Goal: Task Accomplishment & Management: Manage account settings

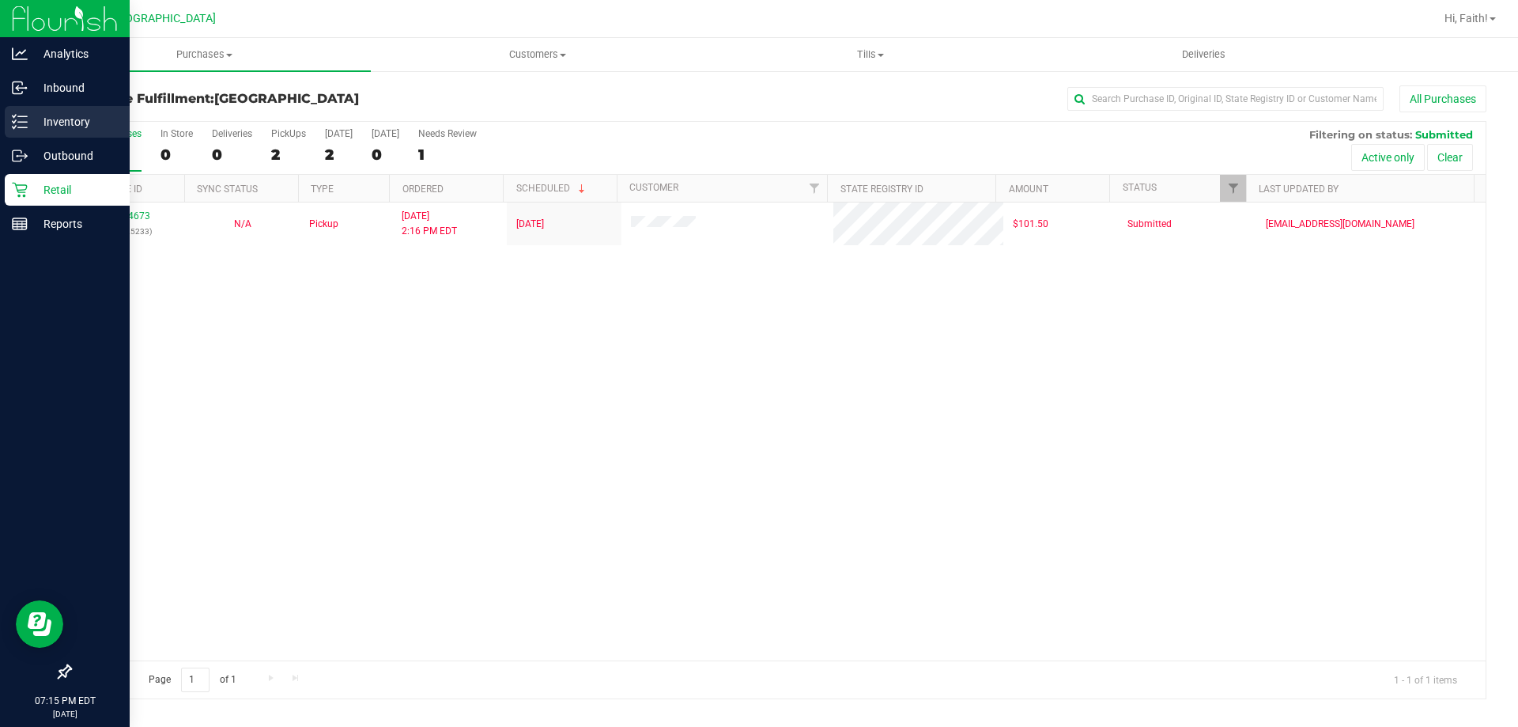
click at [3, 115] on link "Inventory" at bounding box center [65, 123] width 130 height 34
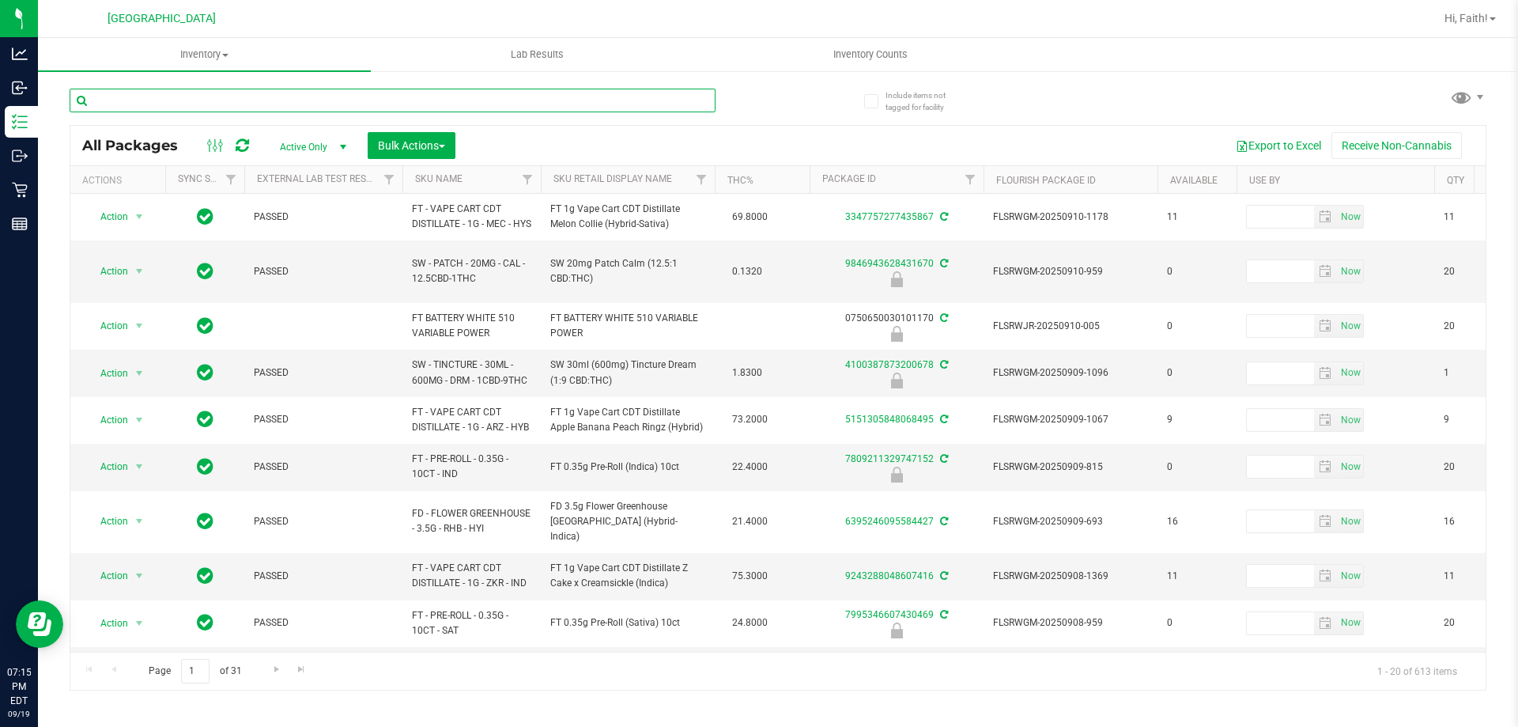
click at [511, 104] on input "text" at bounding box center [393, 101] width 646 height 24
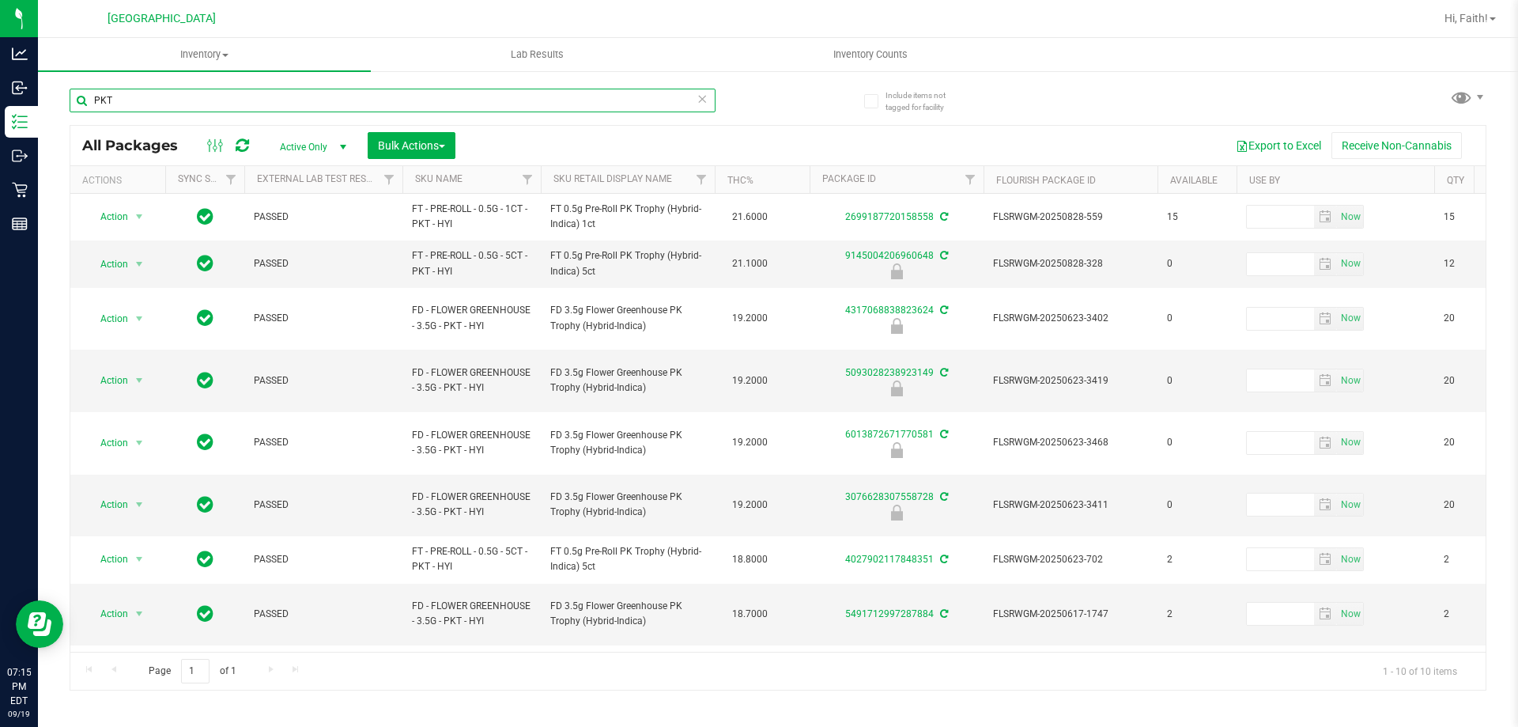
type input "PKT"
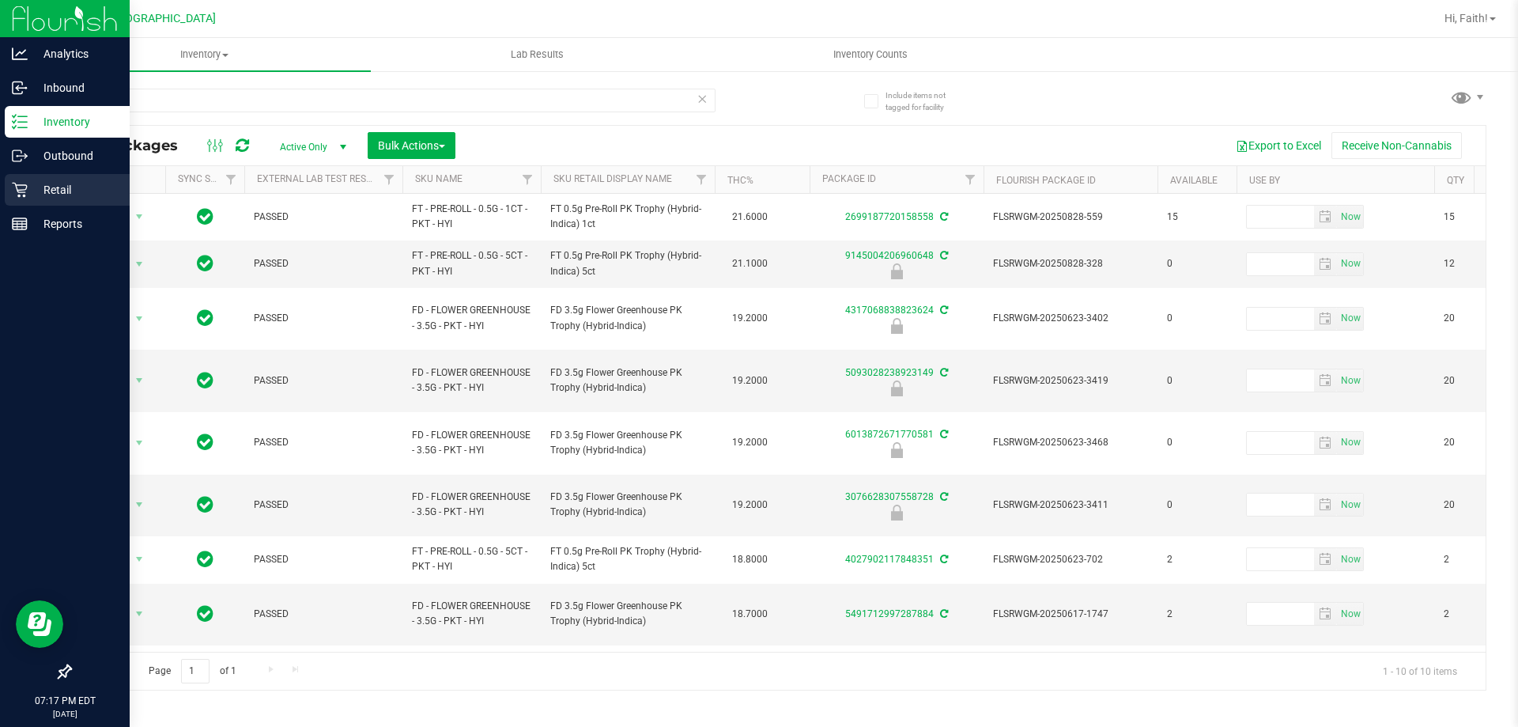
click at [28, 193] on p "Retail" at bounding box center [75, 189] width 95 height 19
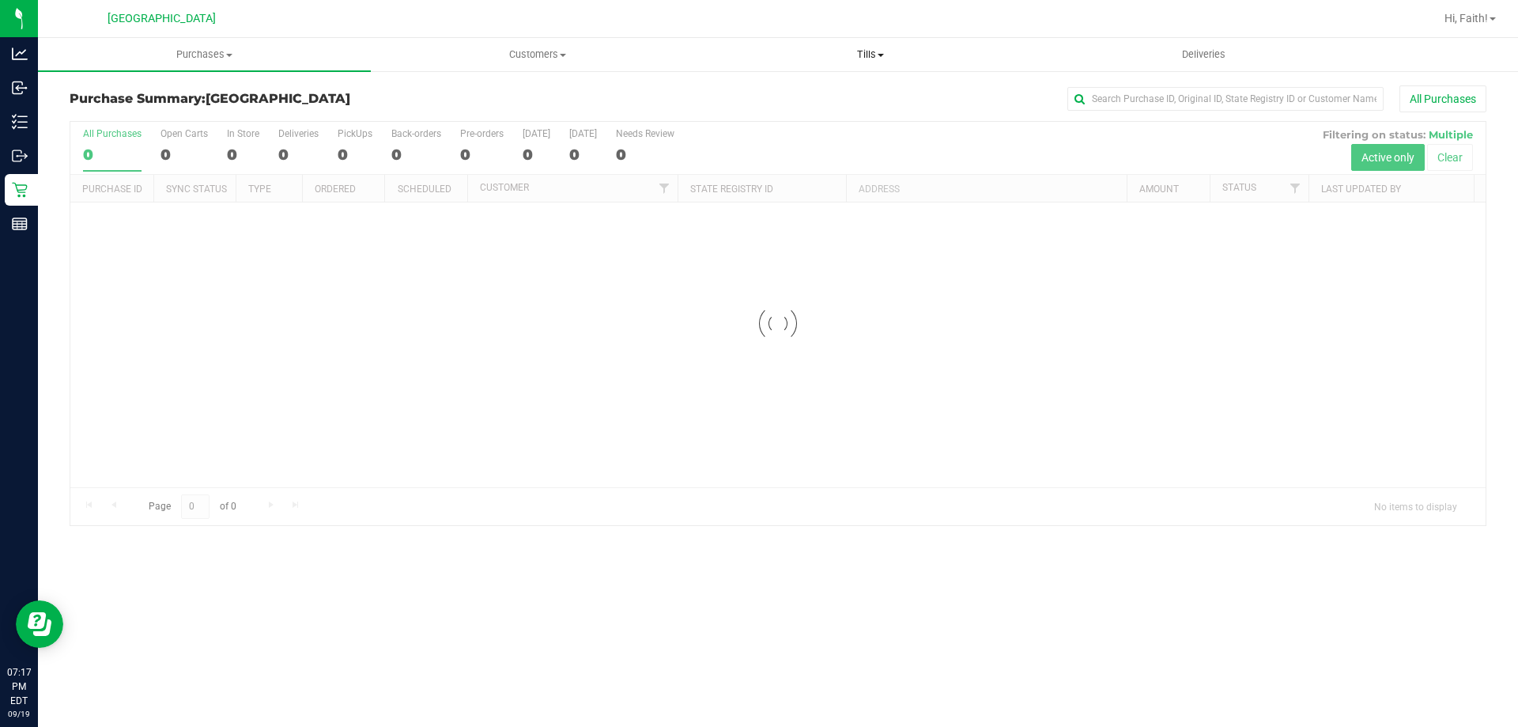
click at [857, 62] on uib-tab-heading "Tills Manage tills Reconcile e-payments" at bounding box center [870, 55] width 331 height 32
click at [778, 103] on li "Manage tills" at bounding box center [870, 95] width 333 height 19
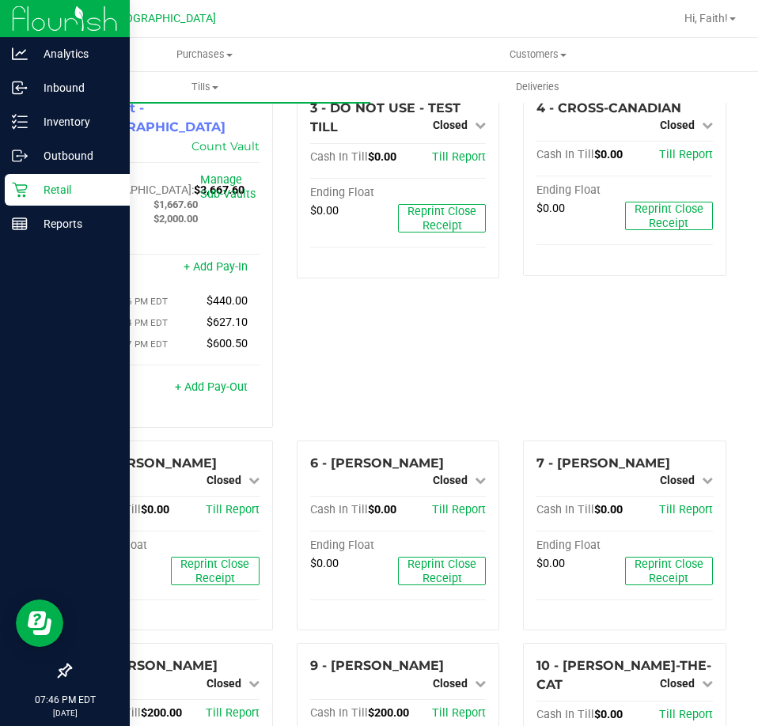
click at [16, 183] on icon at bounding box center [20, 190] width 16 height 16
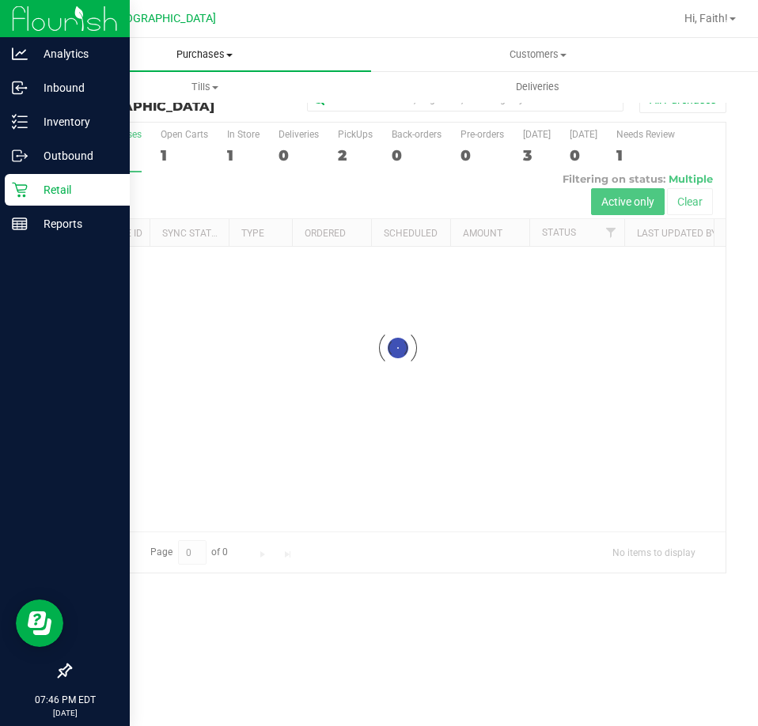
click at [212, 41] on uib-tab-heading "Purchases Summary of purchases Fulfillment All purchases" at bounding box center [204, 54] width 333 height 33
click at [80, 134] on span "All purchases" at bounding box center [94, 133] width 112 height 13
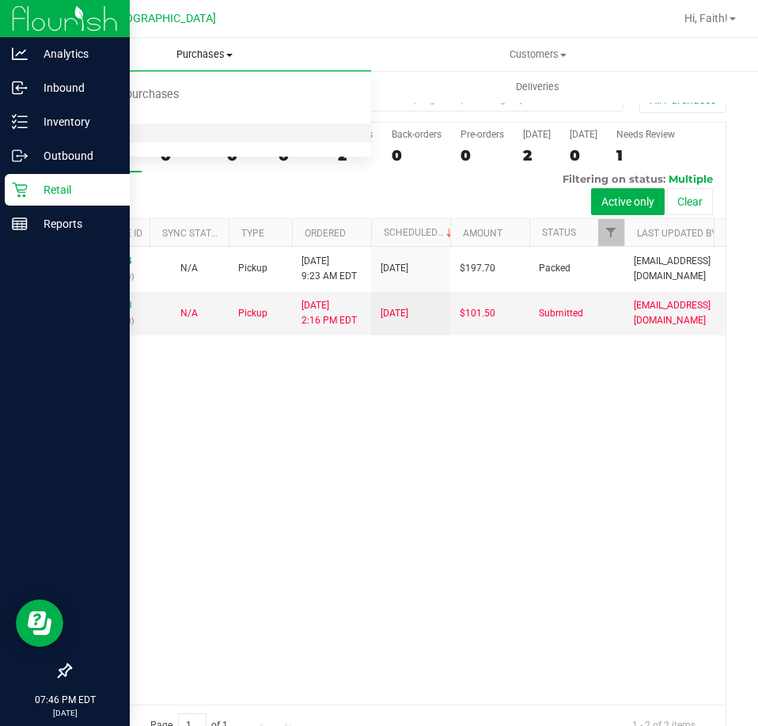
click at [74, 134] on span "All purchases" at bounding box center [94, 133] width 112 height 13
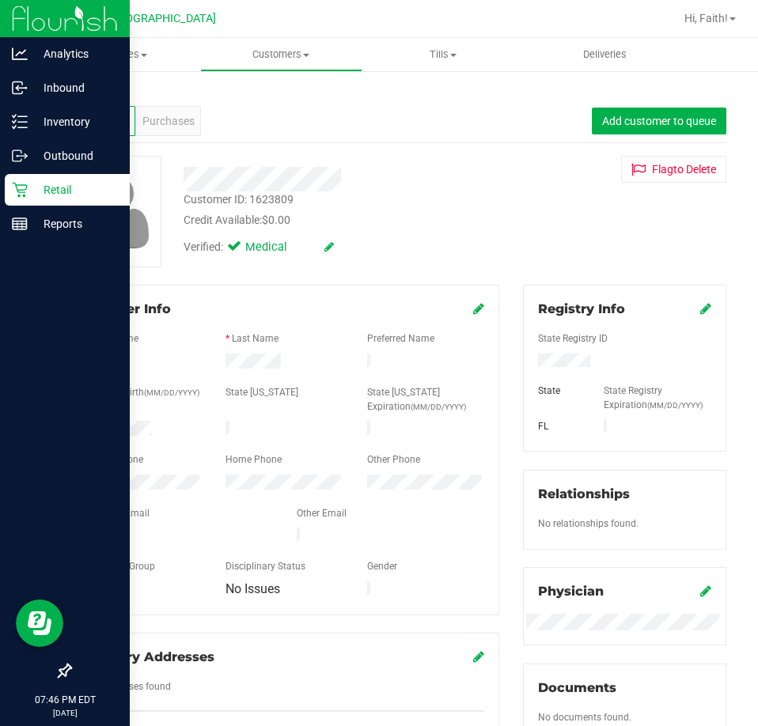
click at [159, 135] on div "Purchases" at bounding box center [168, 121] width 66 height 30
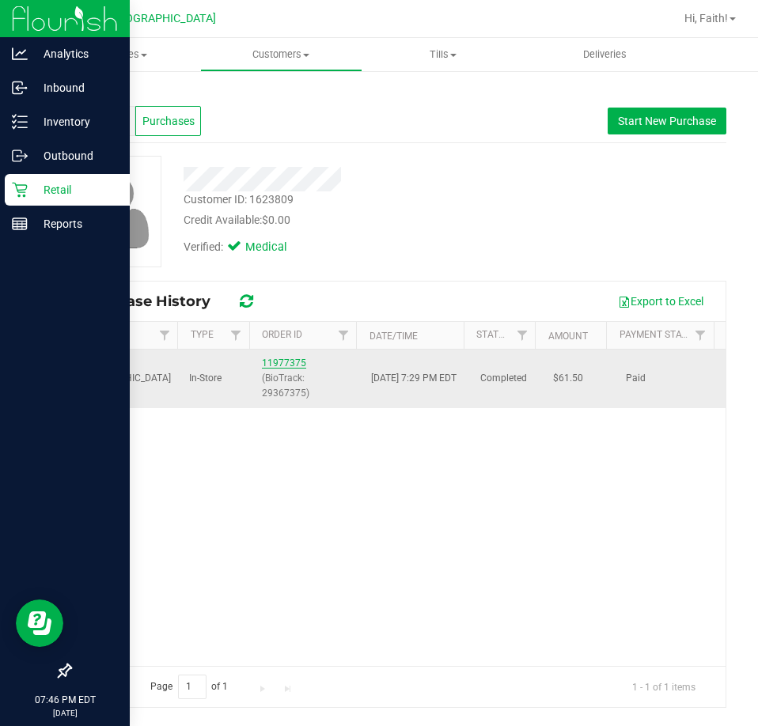
click at [262, 367] on link "11977375" at bounding box center [284, 362] width 44 height 11
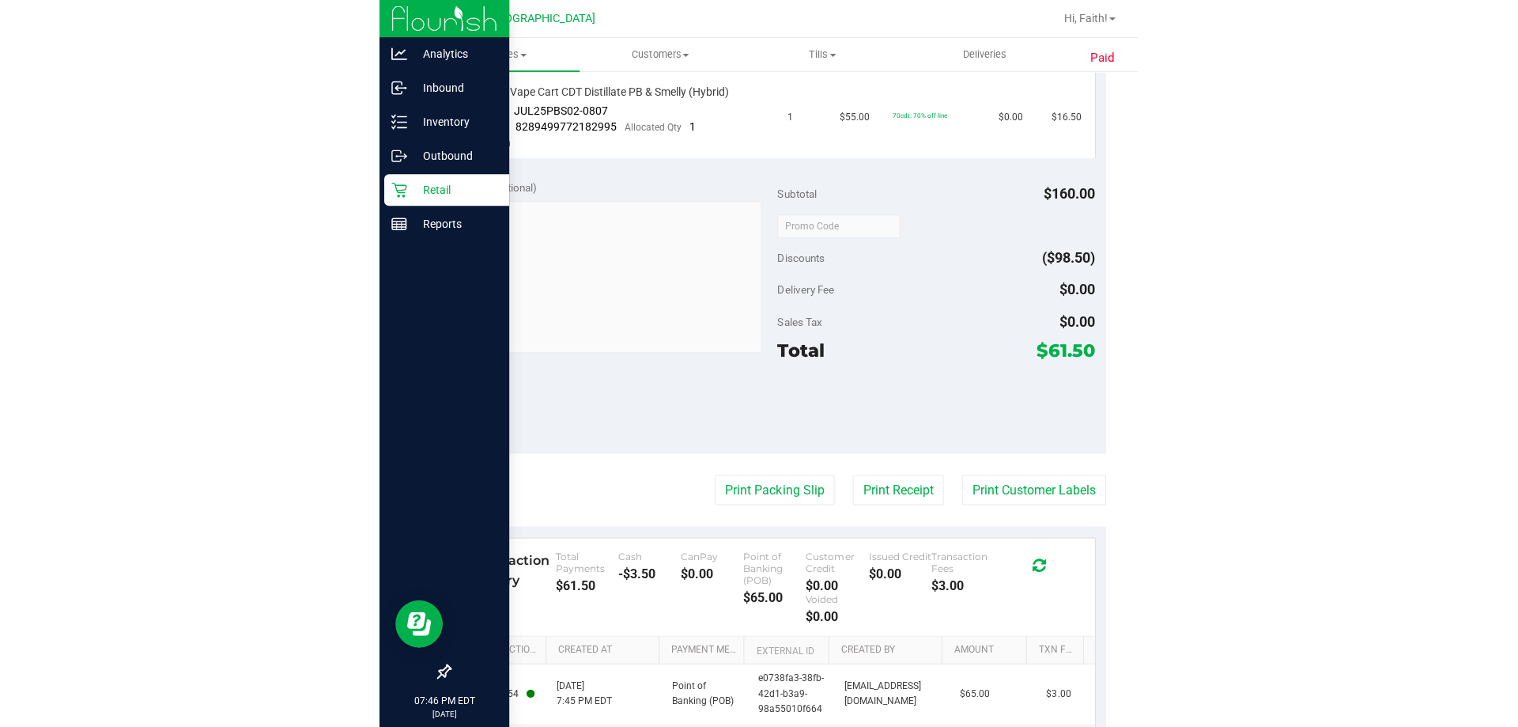
scroll to position [797, 0]
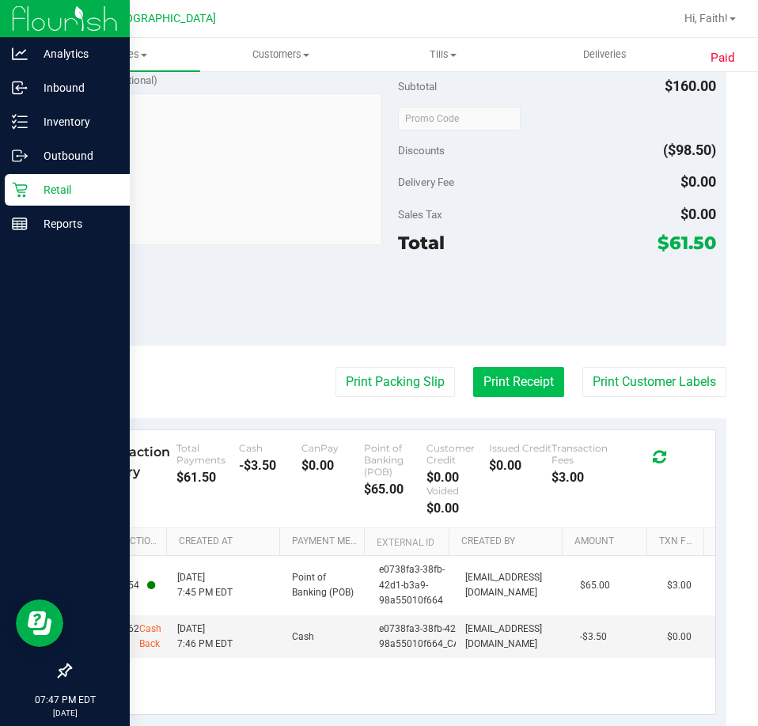
click at [499, 379] on button "Print Receipt" at bounding box center [518, 382] width 91 height 30
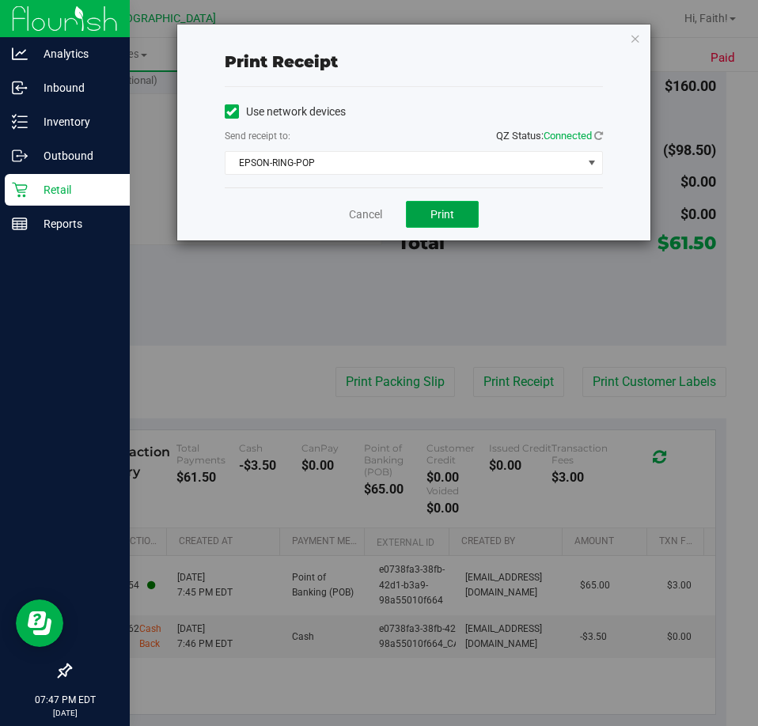
click at [451, 212] on span "Print" at bounding box center [442, 214] width 24 height 13
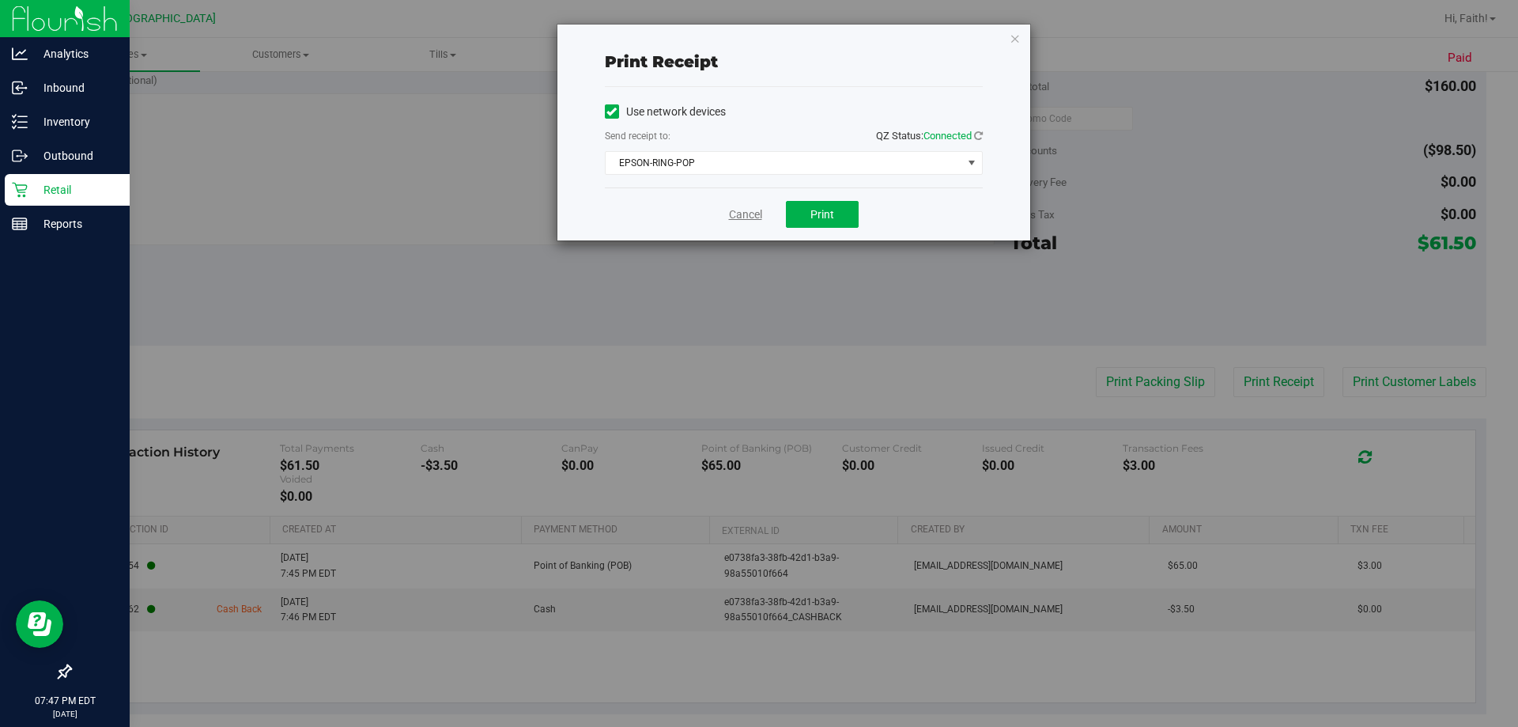
click at [765, 213] on div "Cancel Print" at bounding box center [794, 213] width 378 height 53
click at [762, 216] on link "Cancel" at bounding box center [745, 214] width 33 height 17
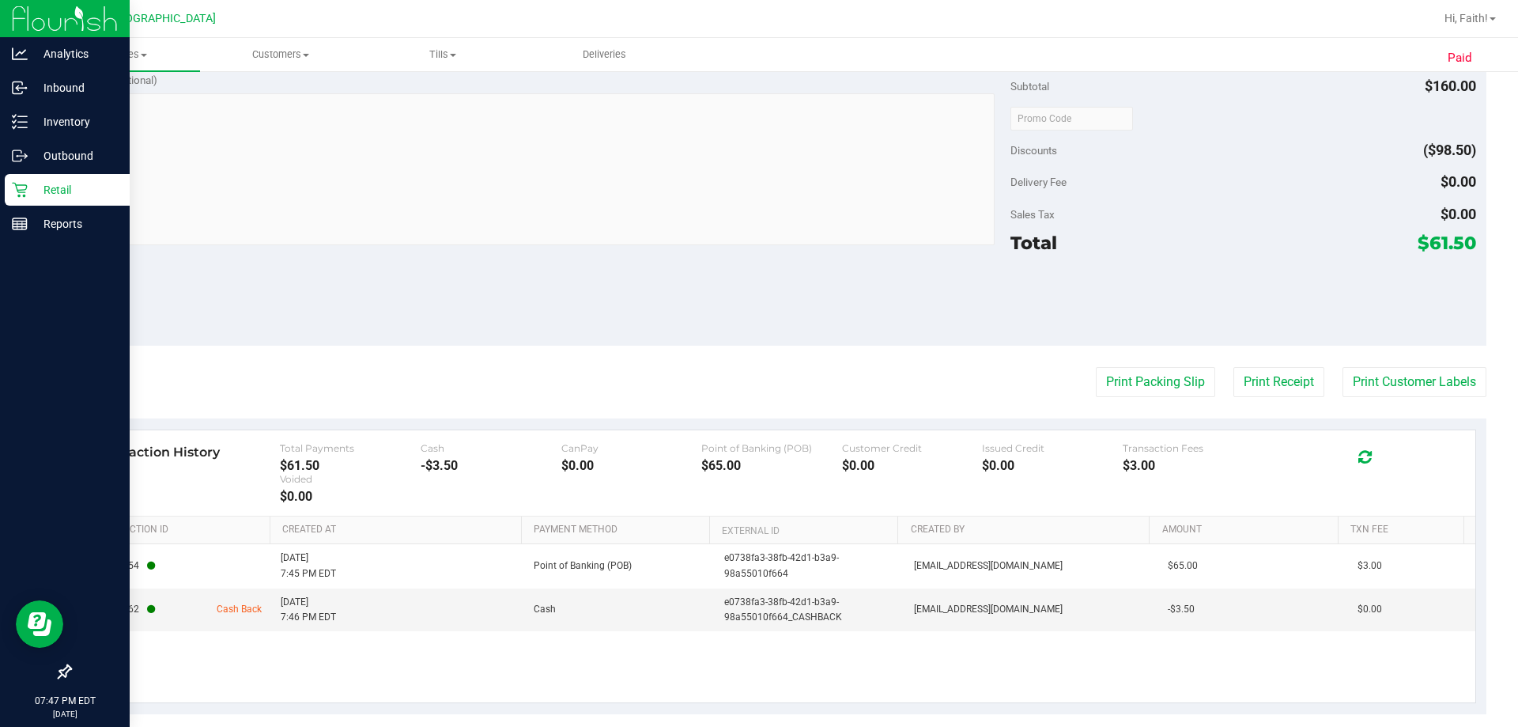
click at [43, 195] on p "Retail" at bounding box center [75, 189] width 95 height 19
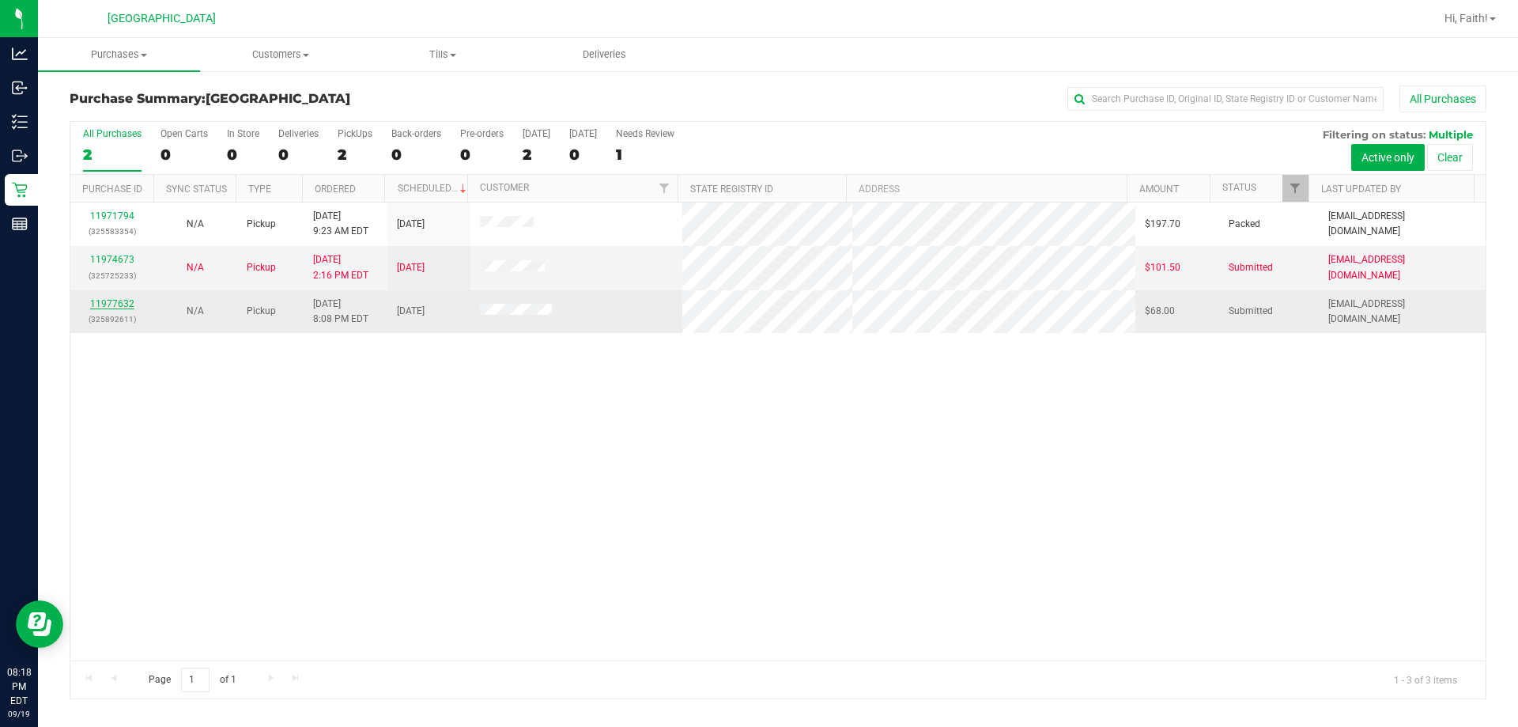
click at [127, 306] on link "11977632" at bounding box center [112, 303] width 44 height 11
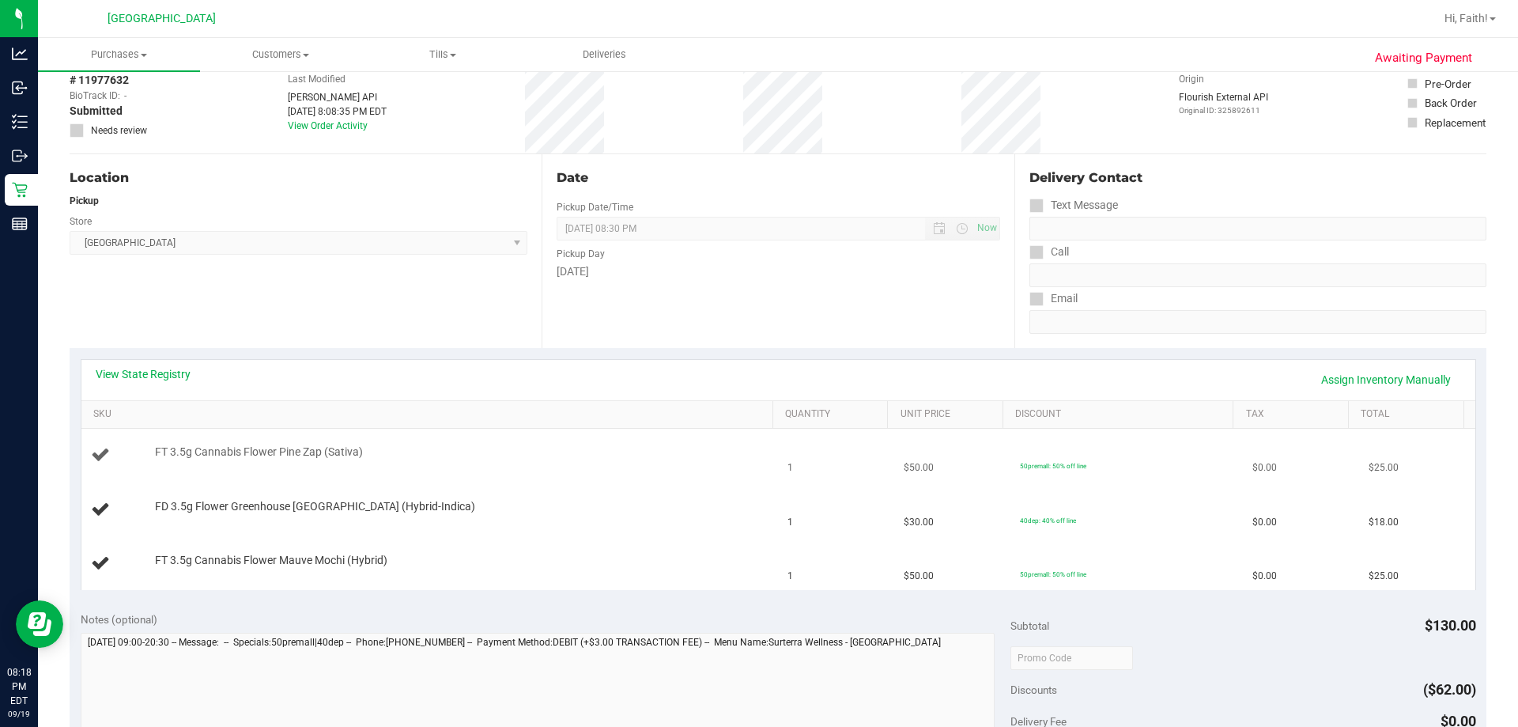
scroll to position [79, 0]
click at [162, 378] on link "View State Registry" at bounding box center [143, 373] width 95 height 16
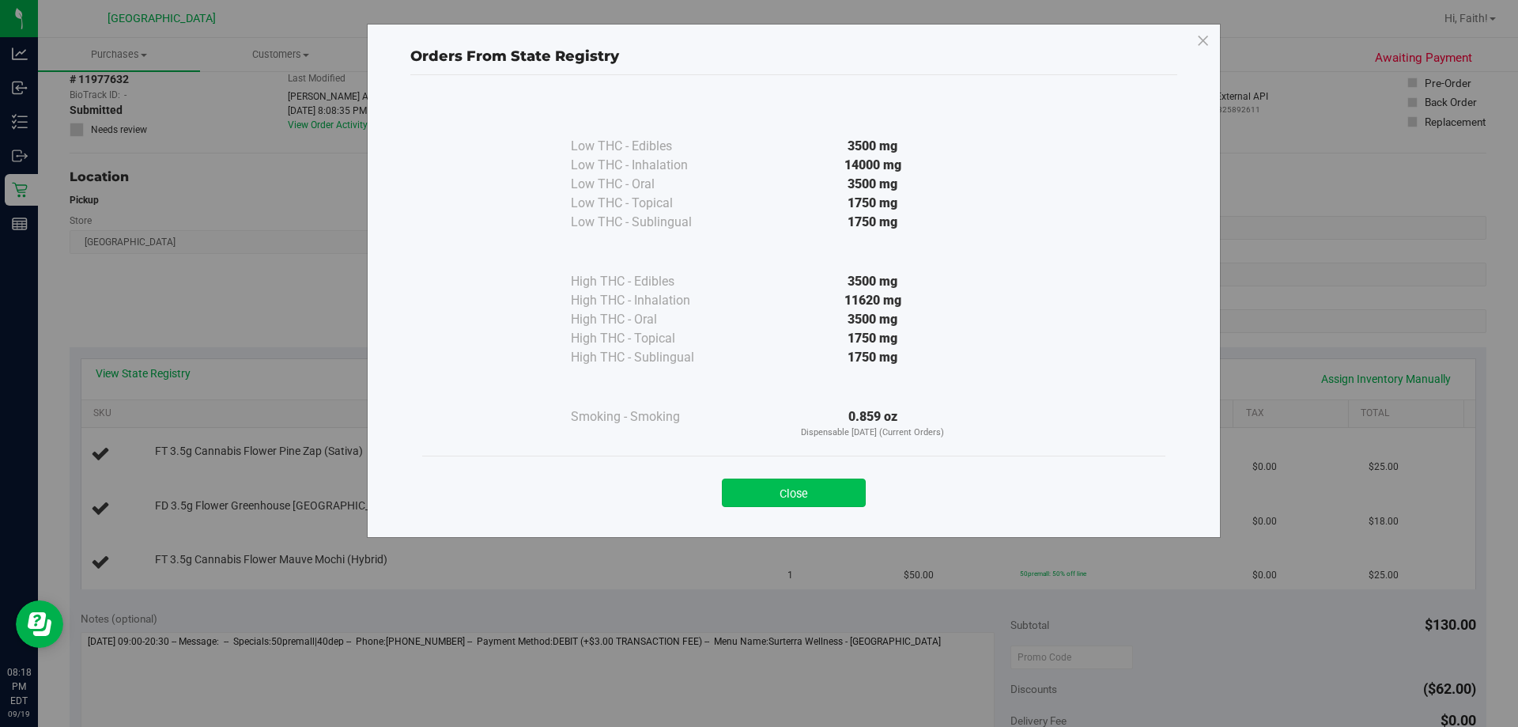
click at [785, 497] on button "Close" at bounding box center [794, 492] width 144 height 28
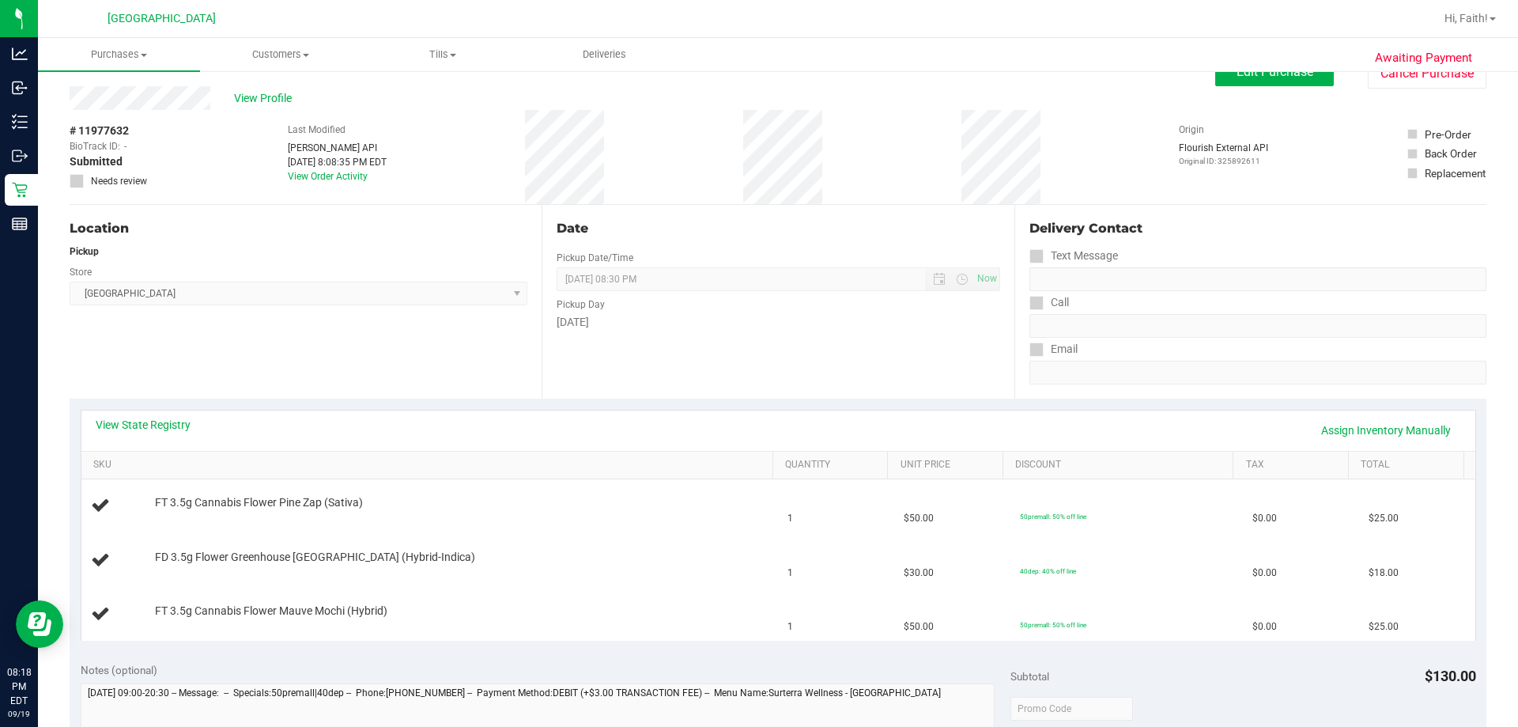
scroll to position [0, 0]
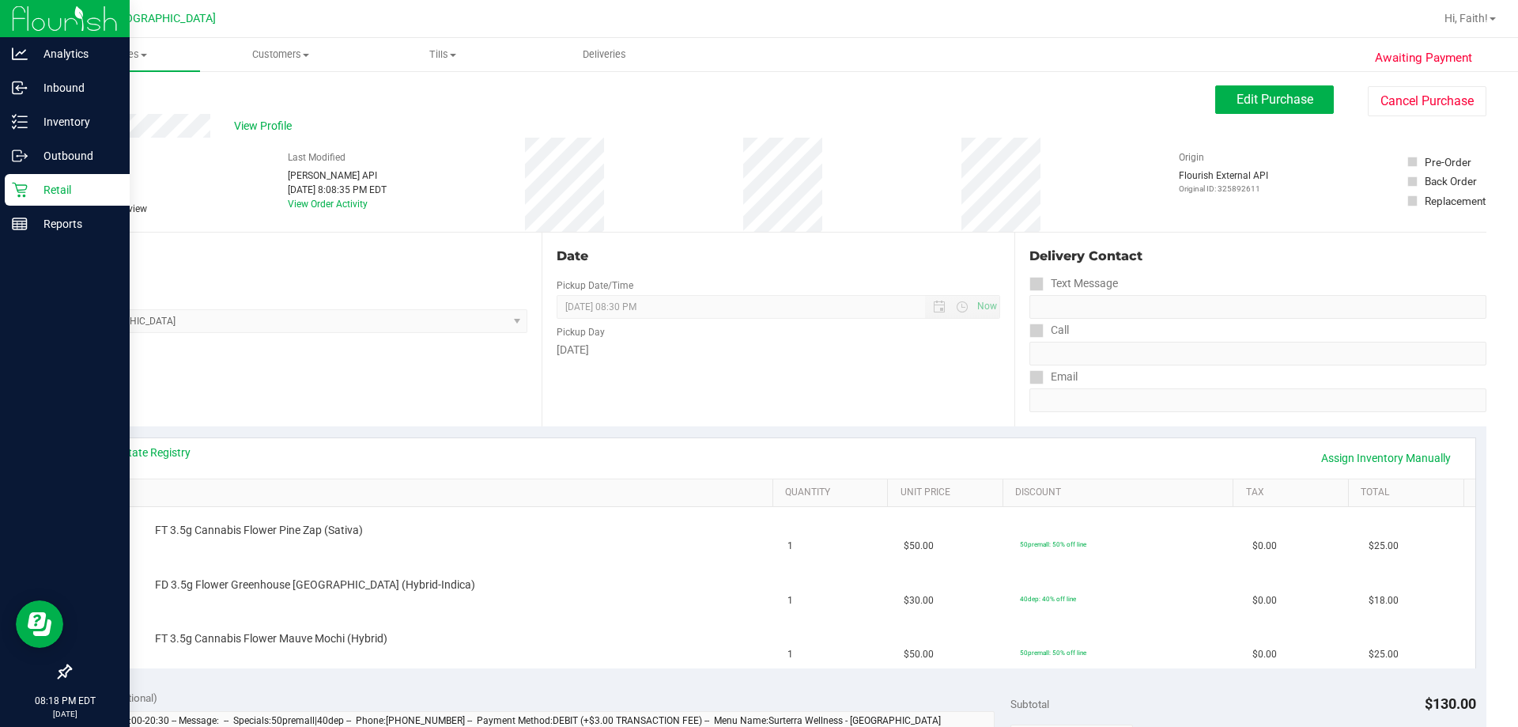
click at [36, 189] on p "Retail" at bounding box center [75, 189] width 95 height 19
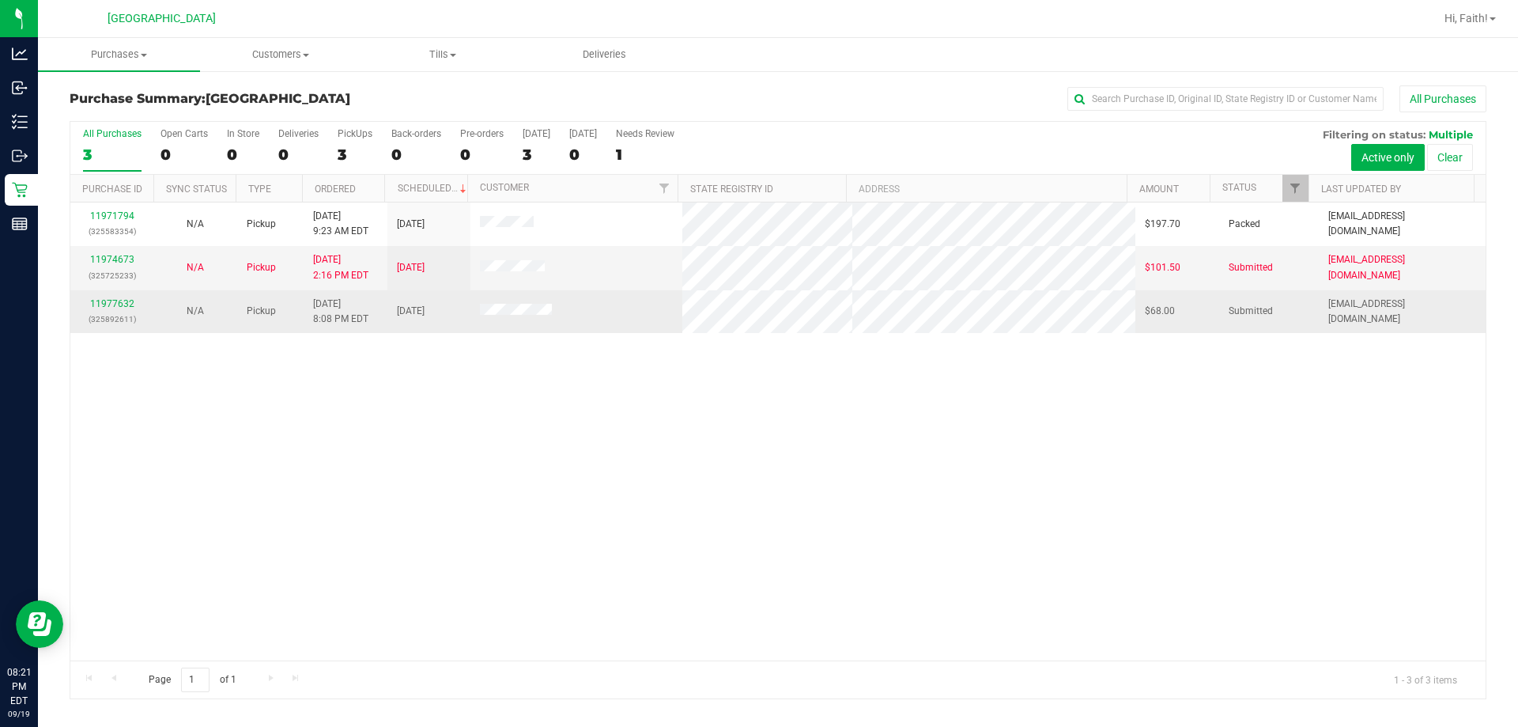
click at [125, 312] on p "(325892611)" at bounding box center [112, 319] width 64 height 15
click at [123, 304] on link "11977632" at bounding box center [112, 303] width 44 height 11
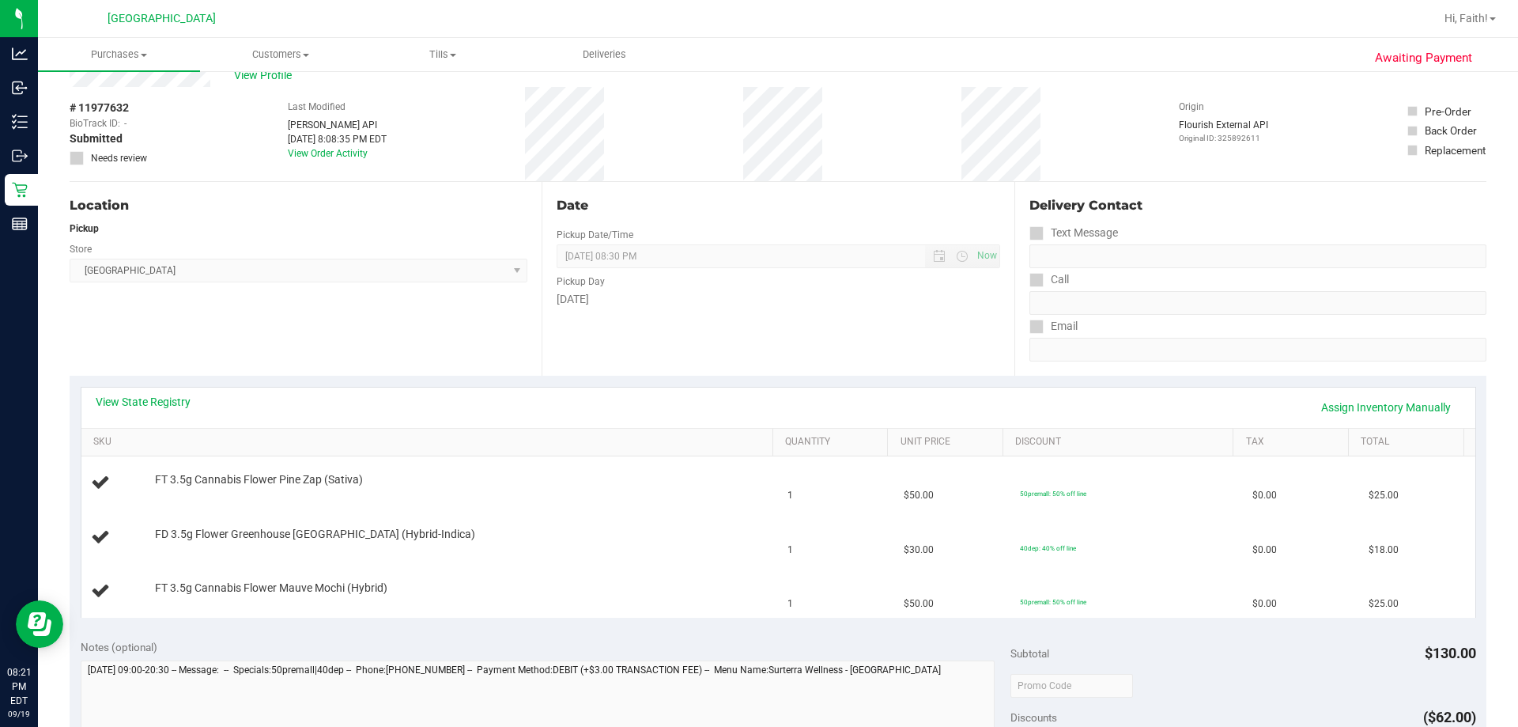
scroll to position [79, 0]
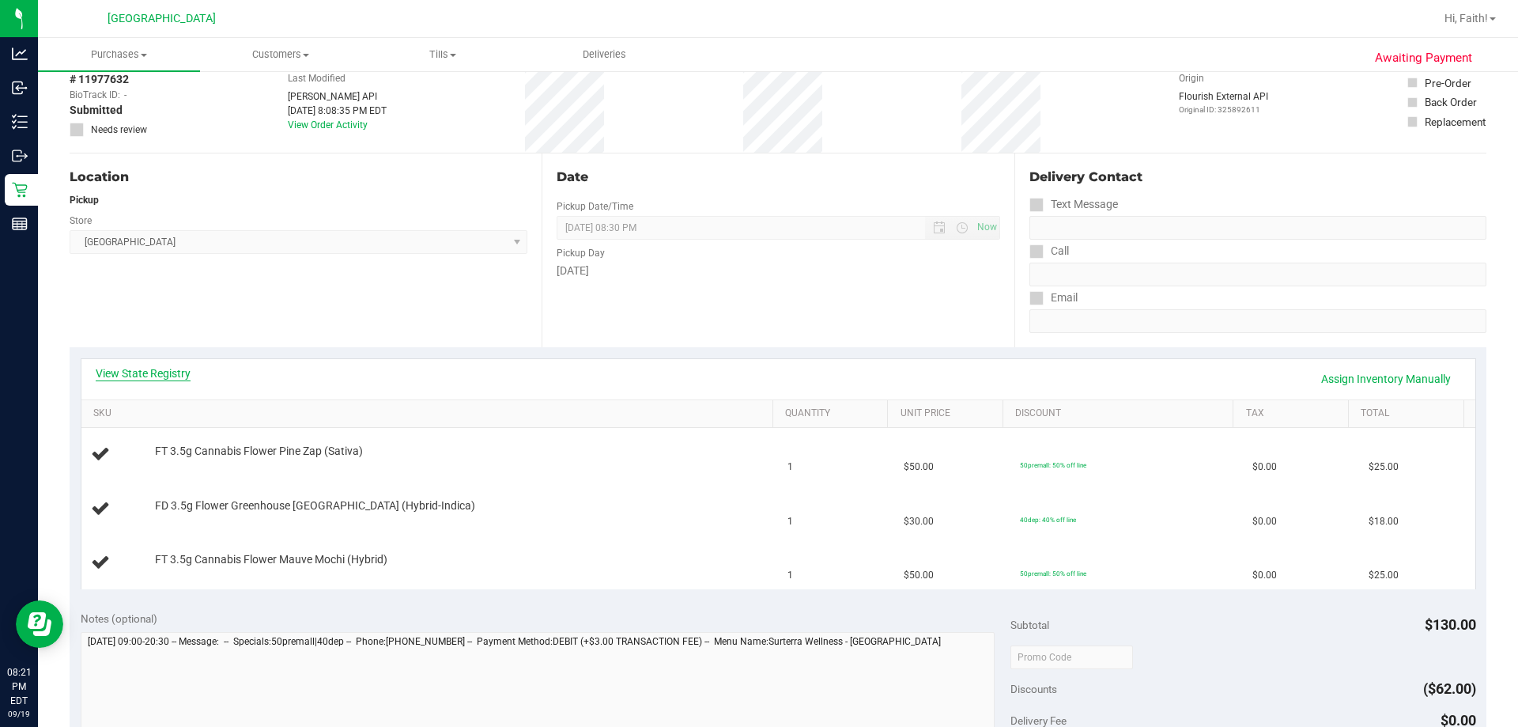
click at [164, 376] on link "View State Registry" at bounding box center [143, 373] width 95 height 16
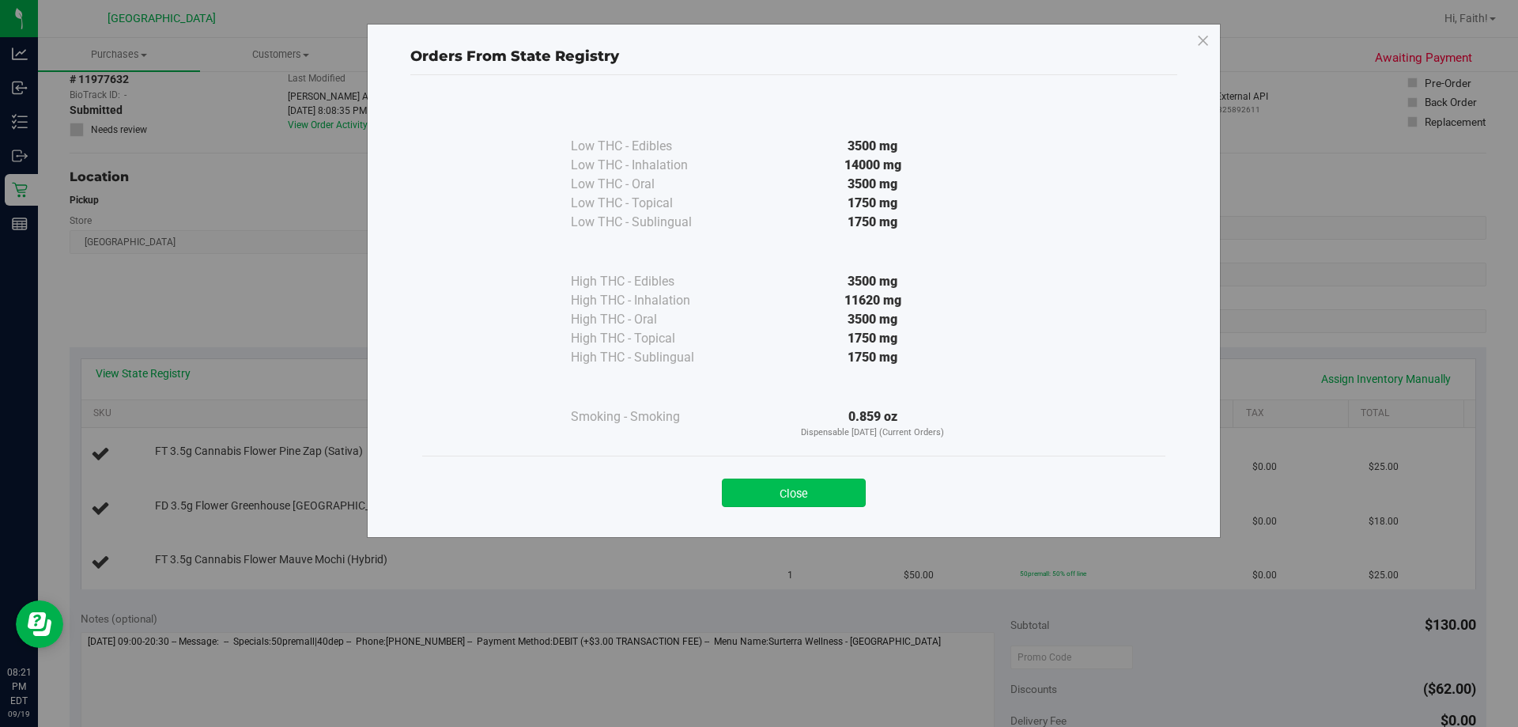
click at [814, 486] on button "Close" at bounding box center [794, 492] width 144 height 28
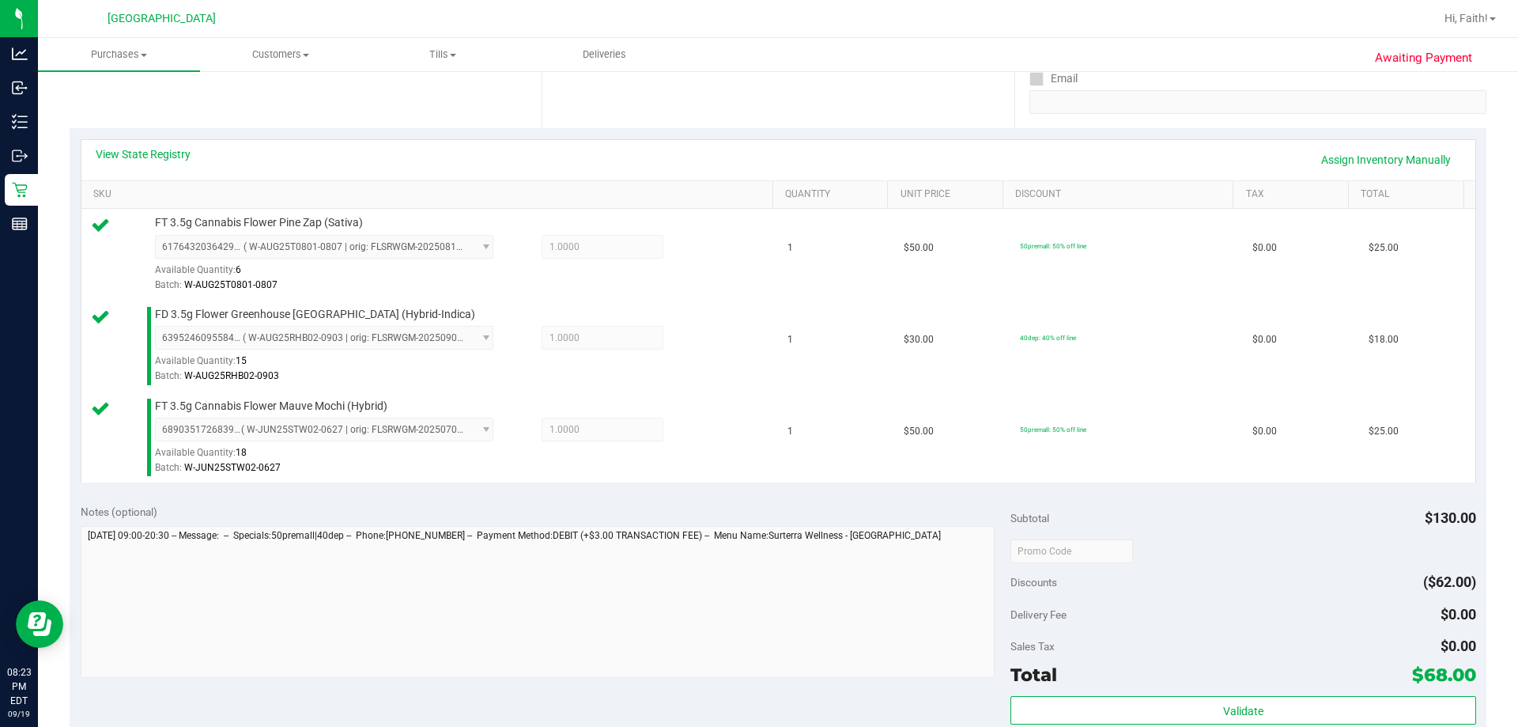
scroll to position [553, 0]
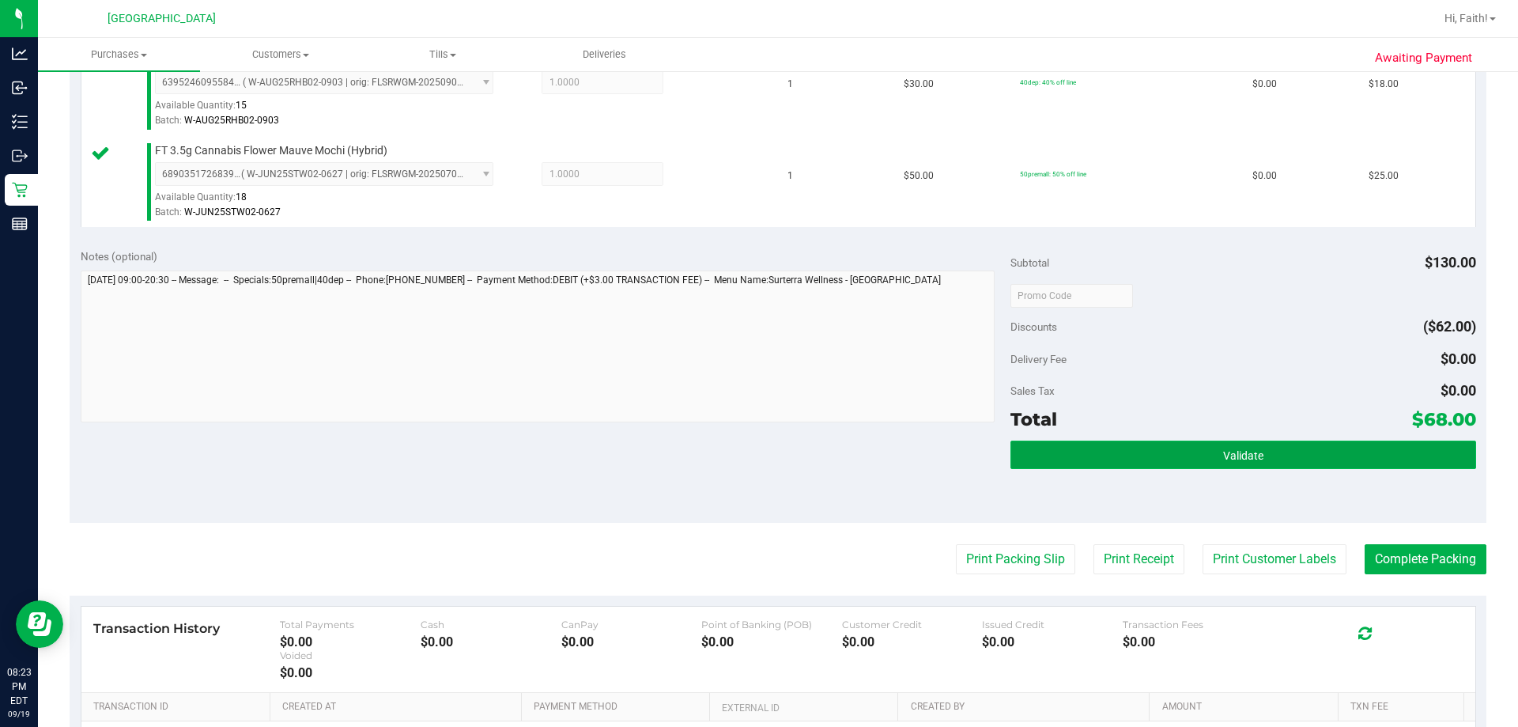
click at [1164, 451] on button "Validate" at bounding box center [1243, 454] width 465 height 28
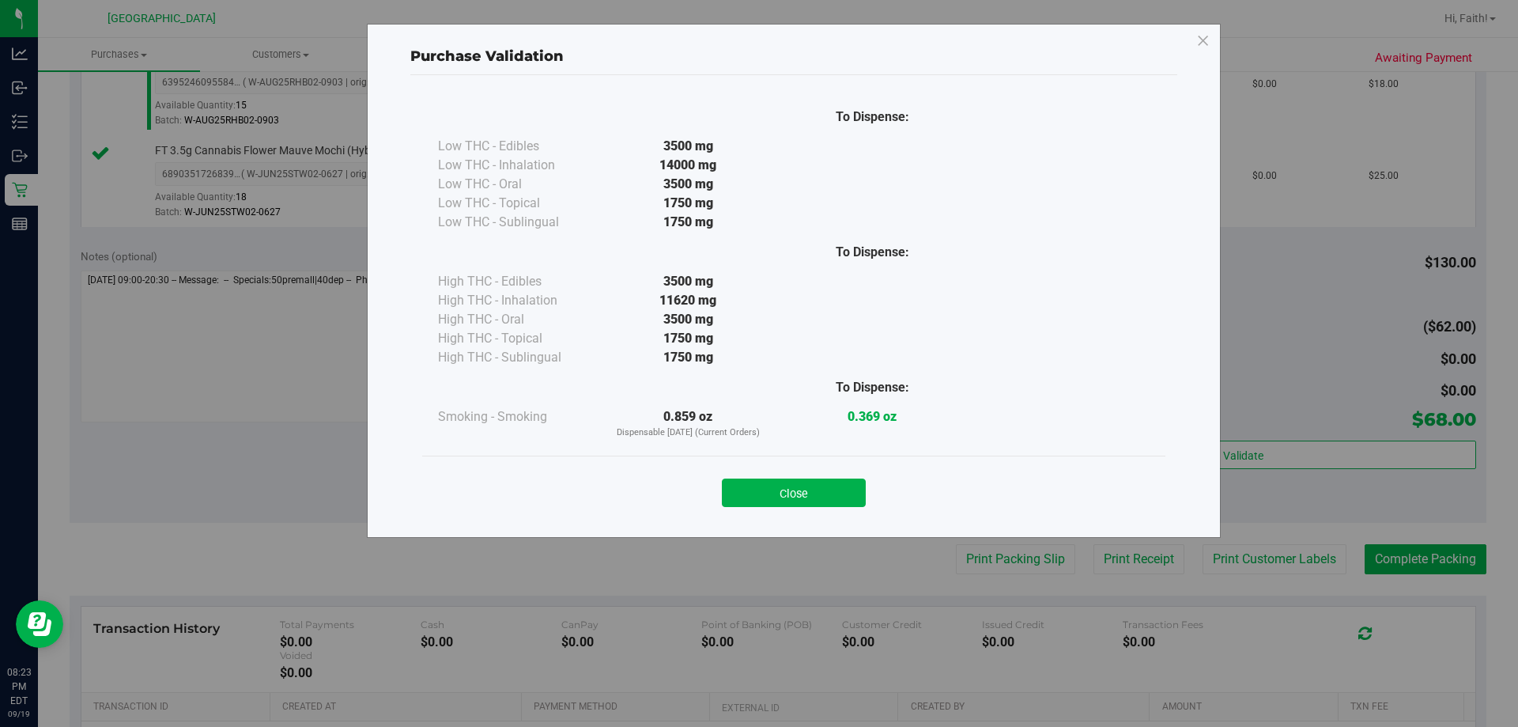
click at [834, 494] on button "Close" at bounding box center [794, 492] width 144 height 28
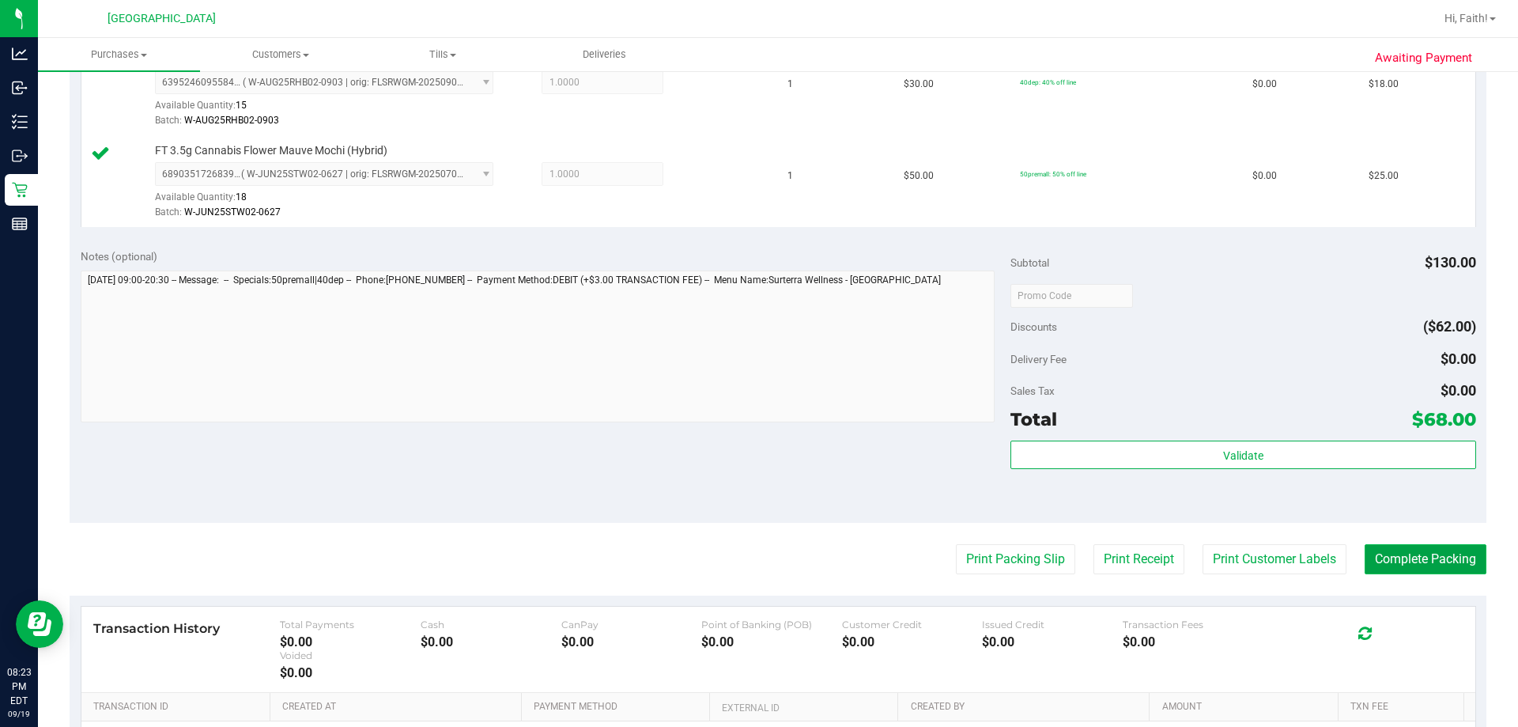
click at [1377, 561] on button "Complete Packing" at bounding box center [1426, 559] width 122 height 30
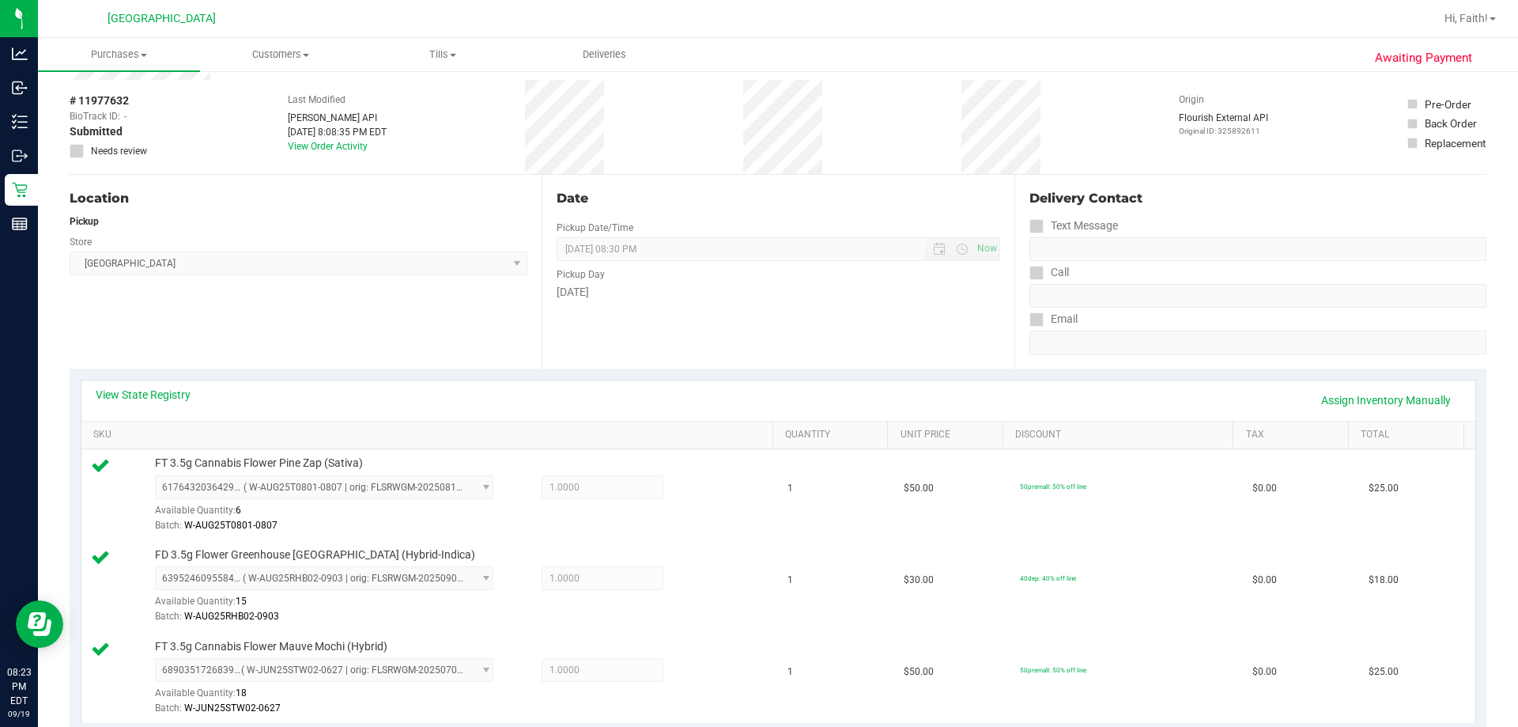
scroll to position [0, 0]
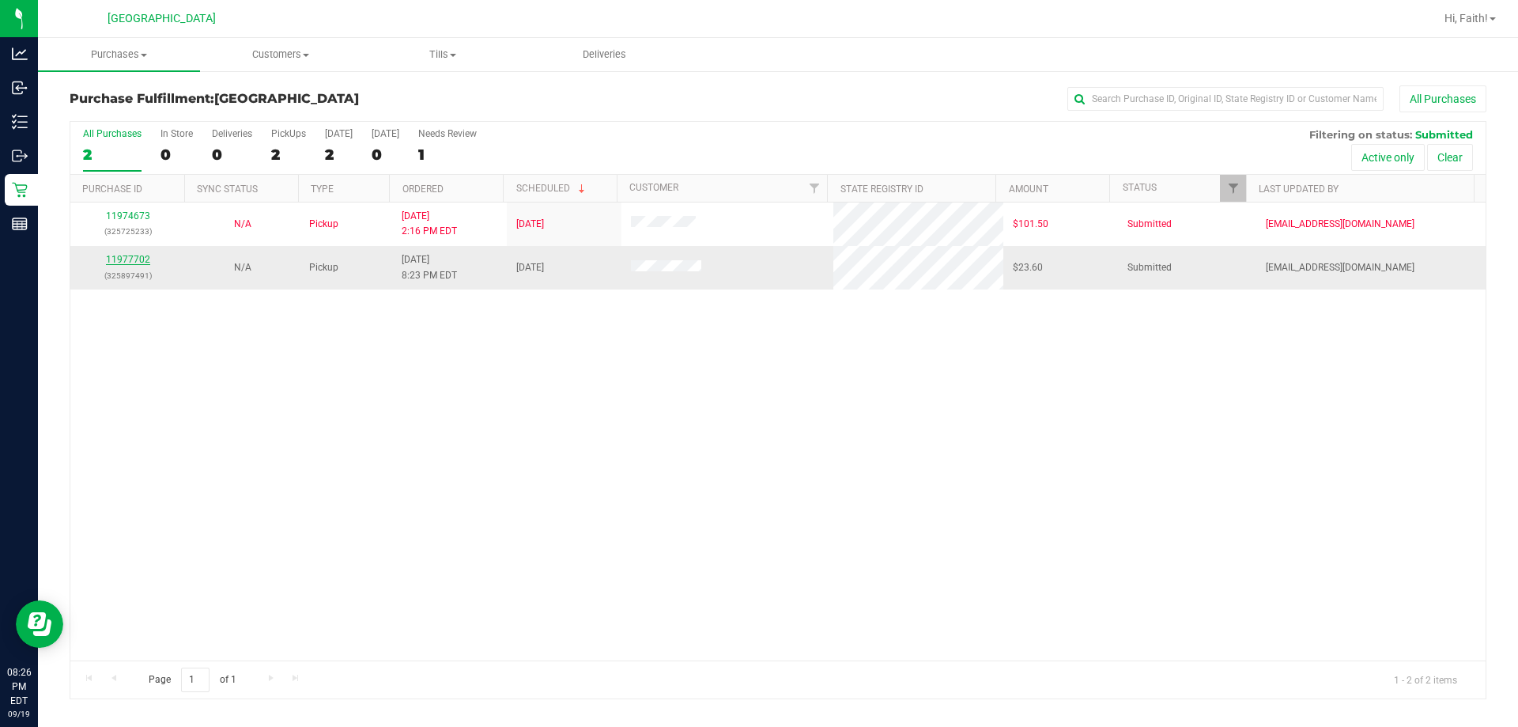
click at [111, 255] on link "11977702" at bounding box center [128, 259] width 44 height 11
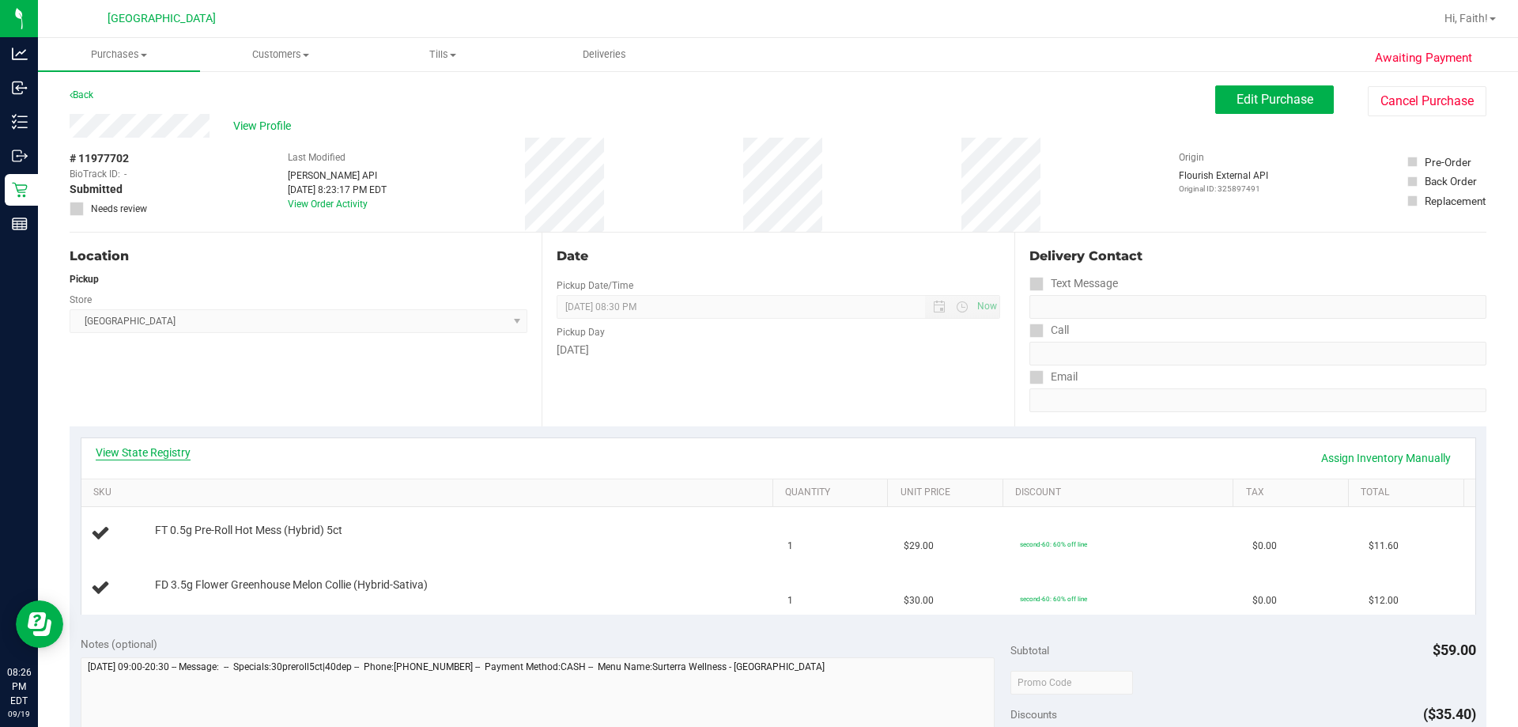
click at [149, 453] on link "View State Registry" at bounding box center [143, 452] width 95 height 16
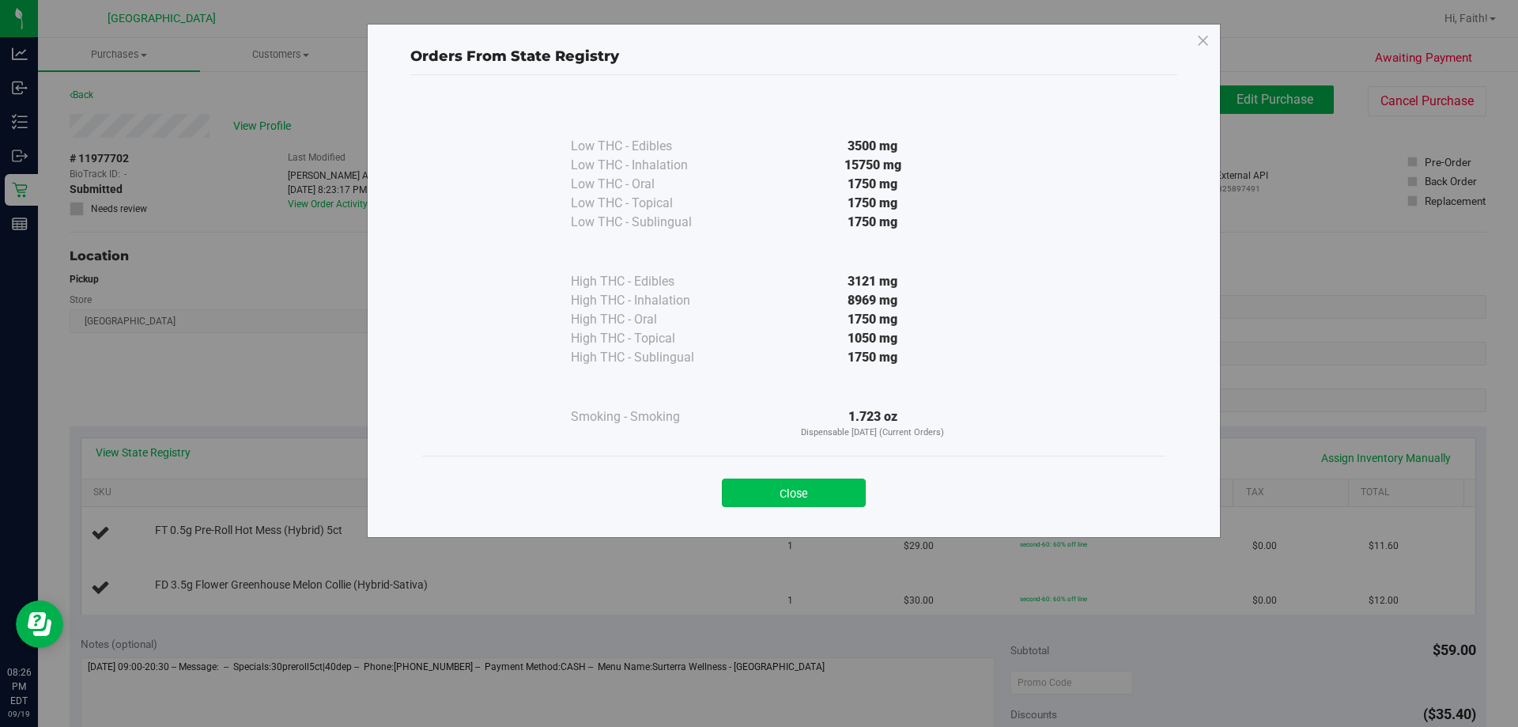
click at [789, 481] on button "Close" at bounding box center [794, 492] width 144 height 28
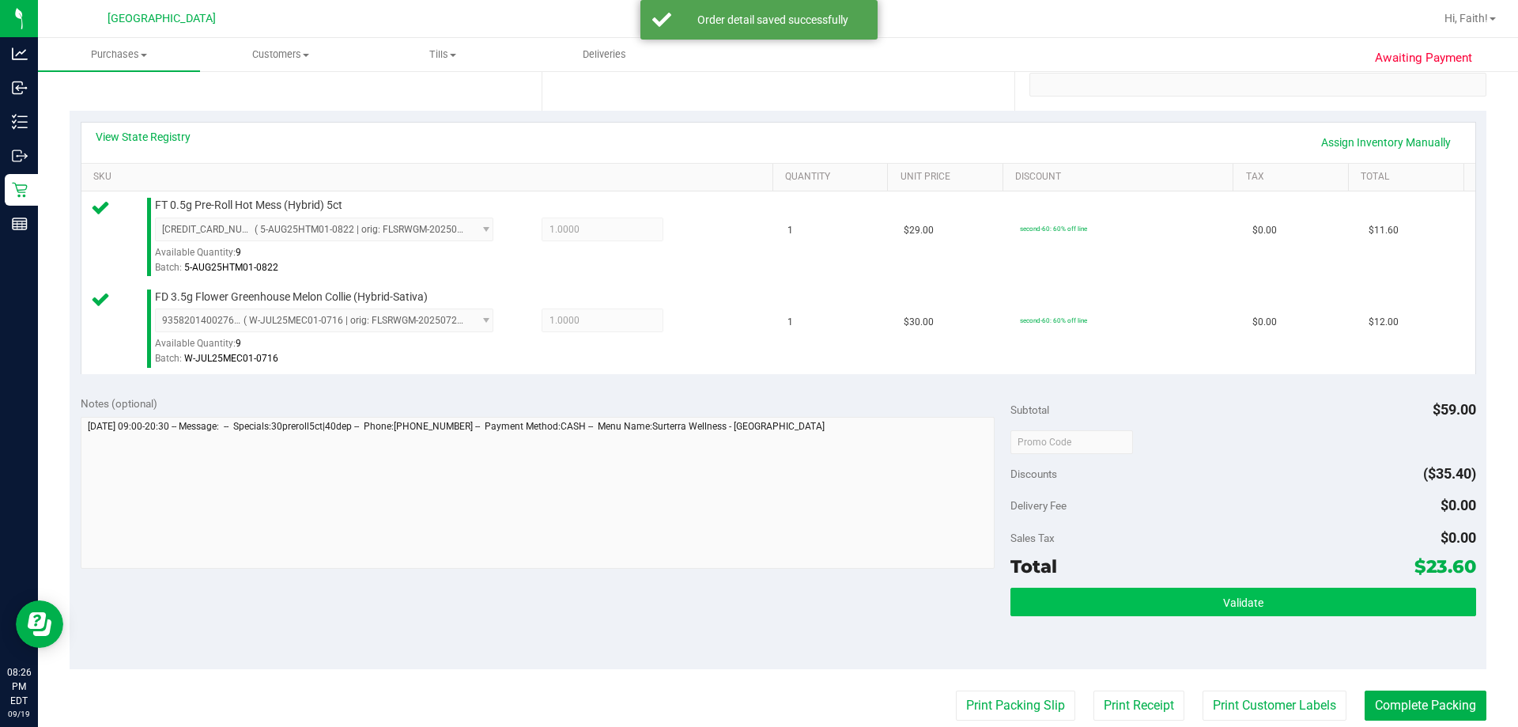
scroll to position [316, 0]
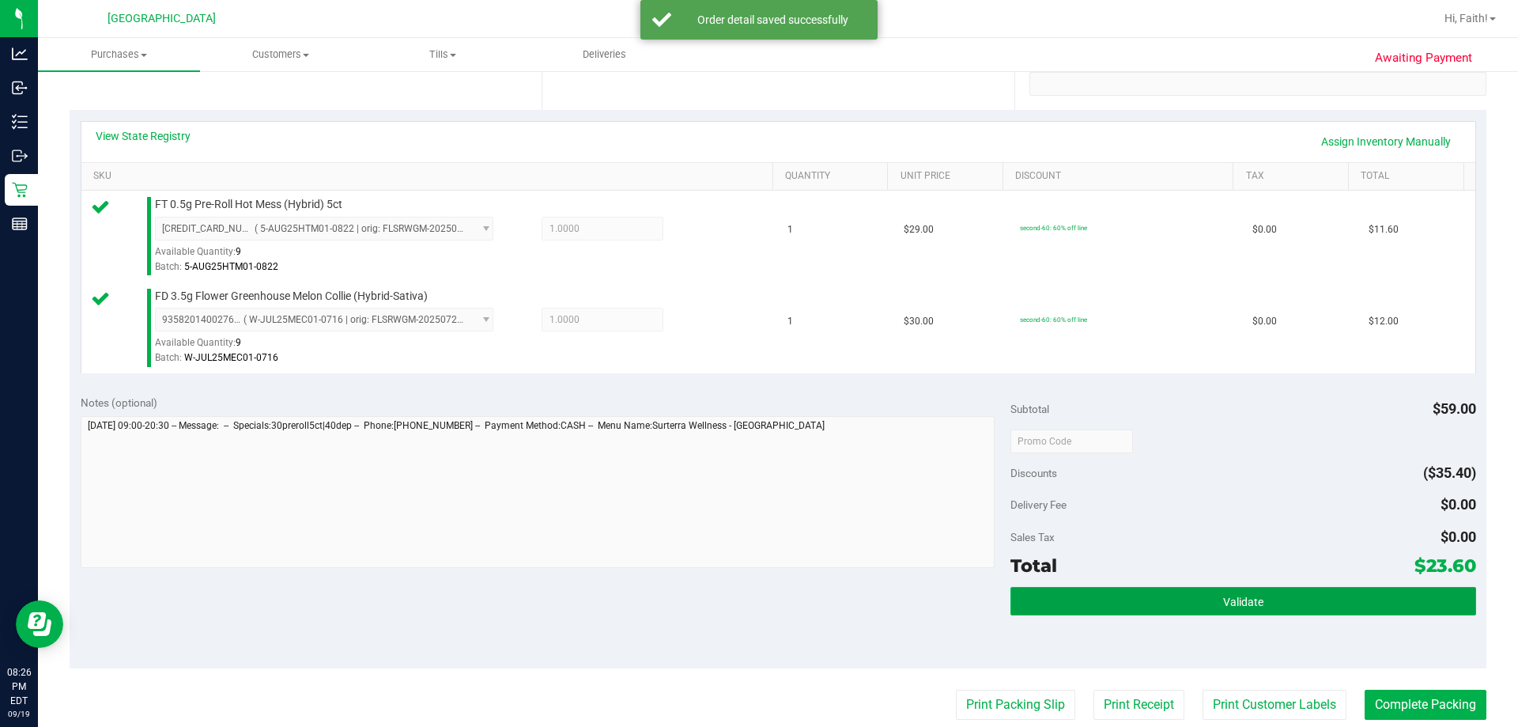
drag, startPoint x: 1438, startPoint y: 612, endPoint x: 1397, endPoint y: 602, distance: 41.6
click at [1434, 604] on button "Validate" at bounding box center [1243, 601] width 465 height 28
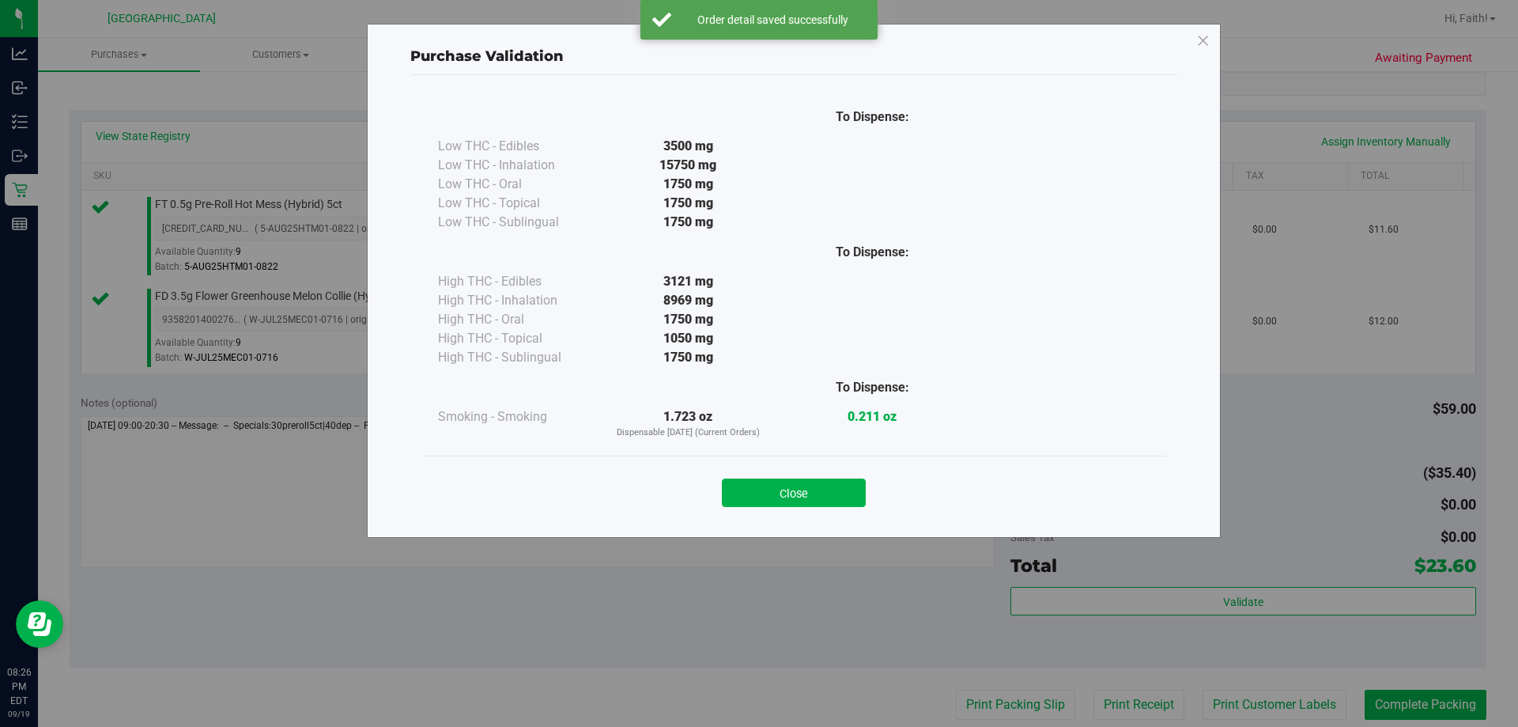
drag, startPoint x: 790, startPoint y: 499, endPoint x: 802, endPoint y: 506, distance: 13.8
click at [789, 495] on button "Close" at bounding box center [794, 492] width 144 height 28
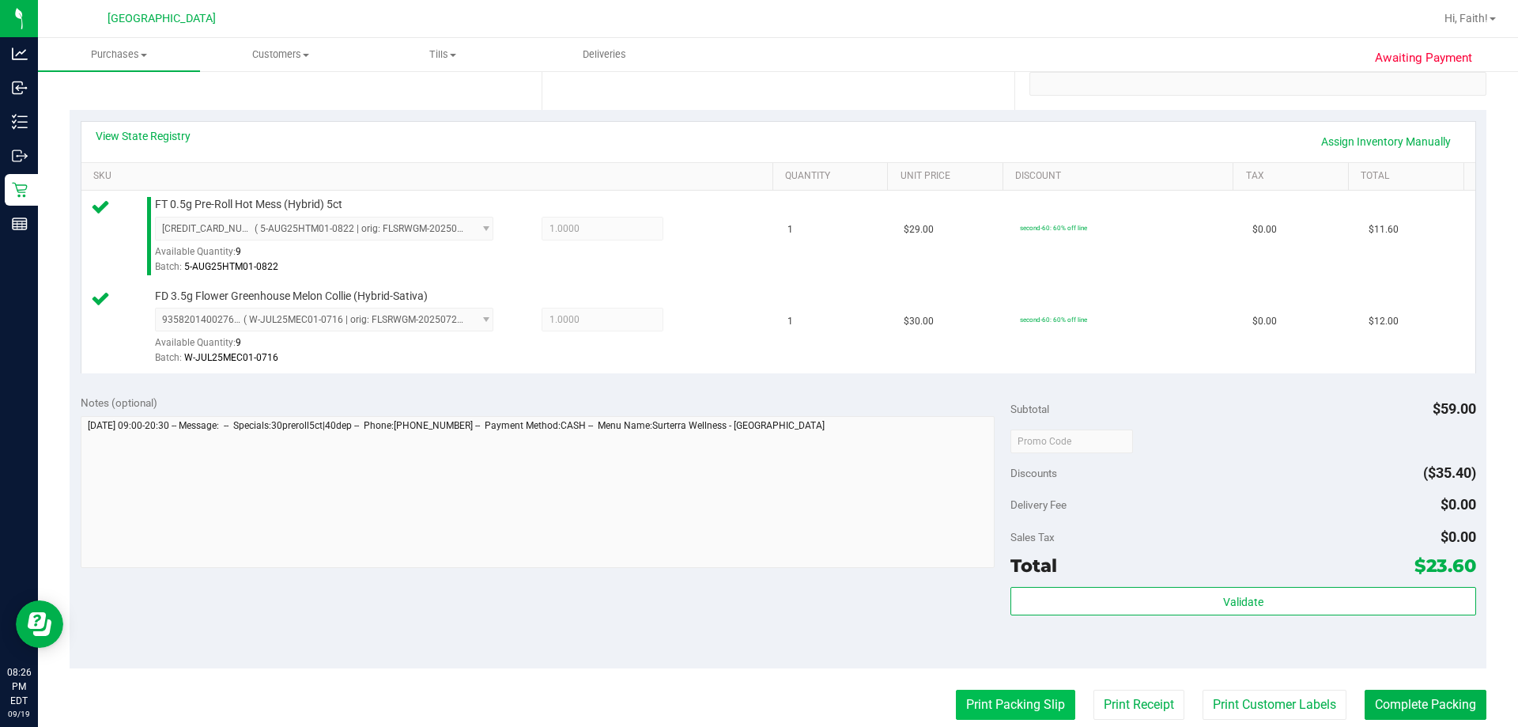
click at [976, 699] on button "Print Packing Slip" at bounding box center [1015, 705] width 119 height 30
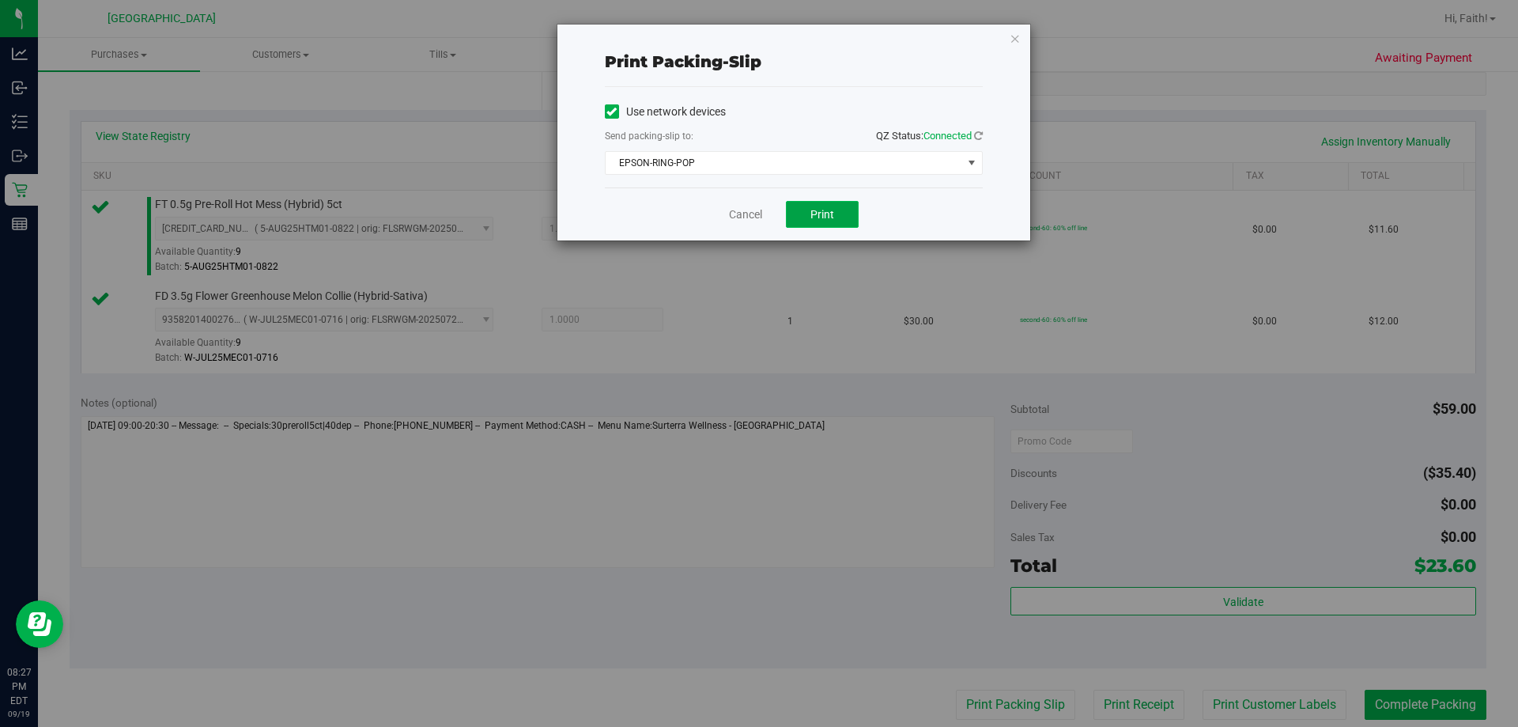
click at [844, 221] on button "Print" at bounding box center [822, 214] width 73 height 27
click at [1012, 35] on icon "button" at bounding box center [1015, 37] width 11 height 19
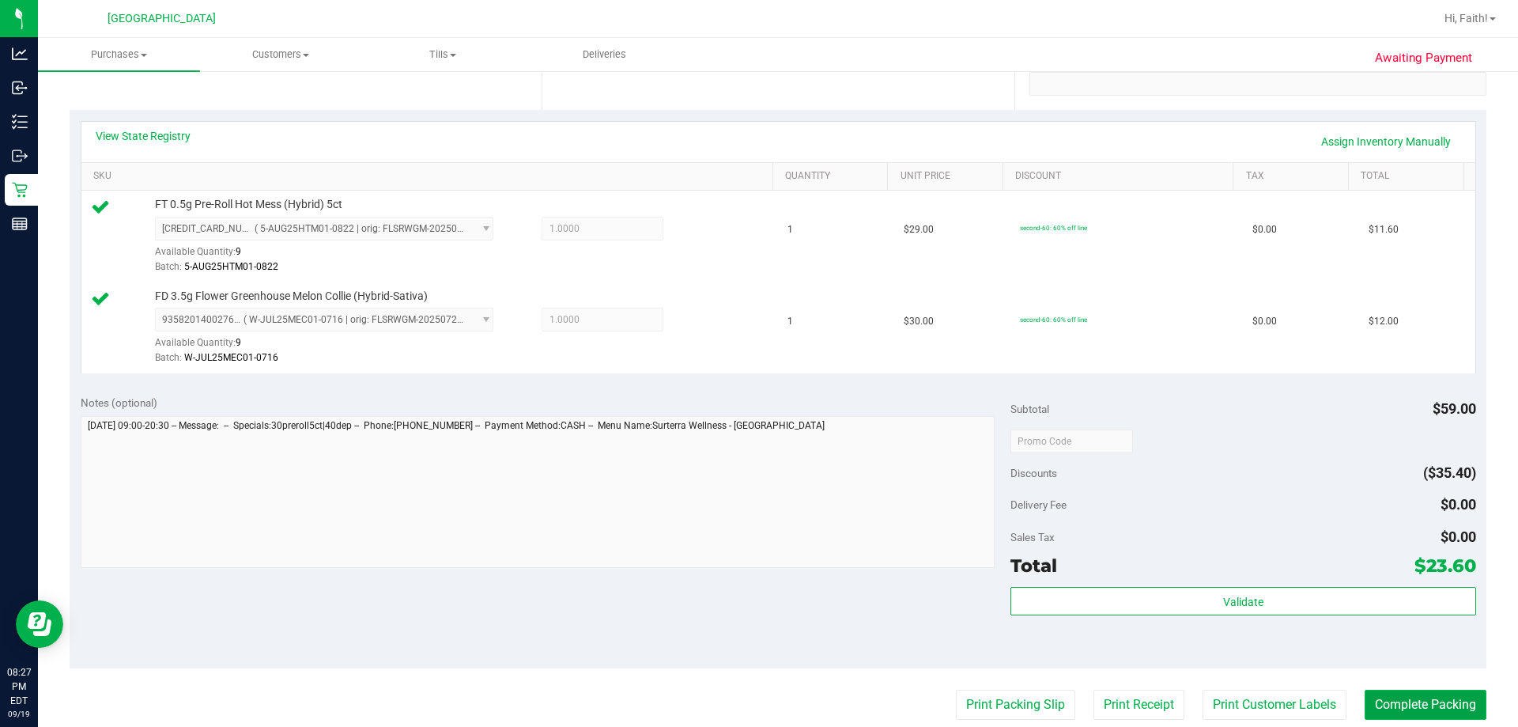
click at [1388, 697] on button "Complete Packing" at bounding box center [1426, 705] width 122 height 30
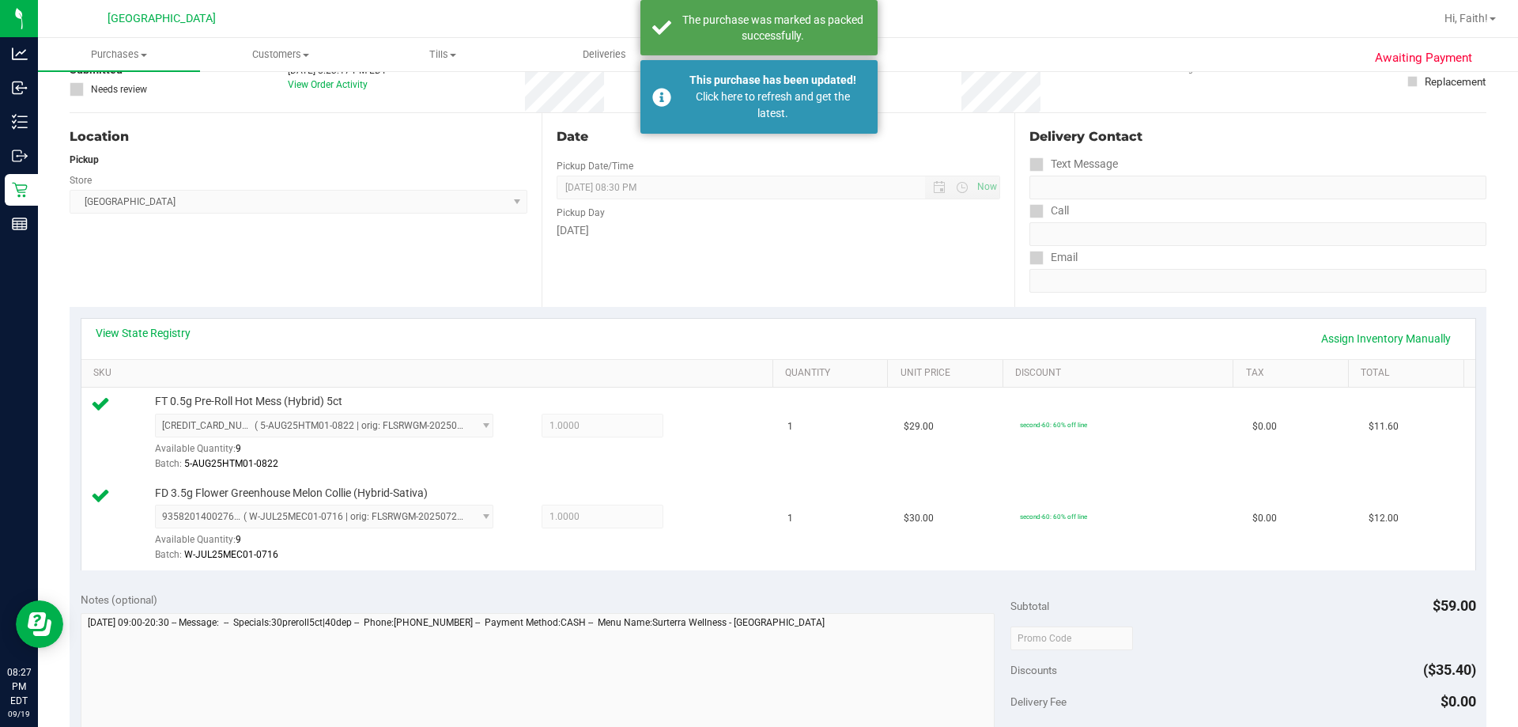
scroll to position [0, 0]
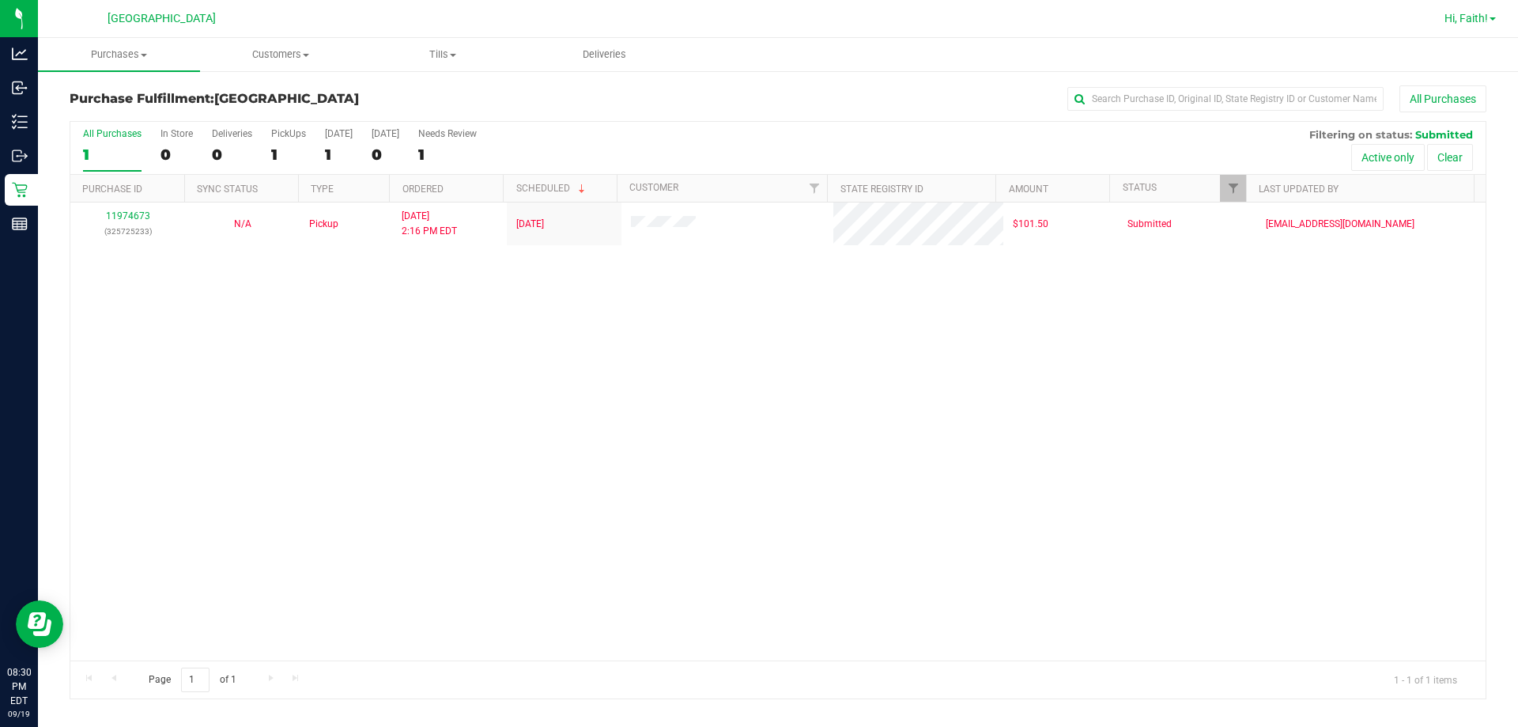
click at [1447, 9] on div "Hi, Faith!" at bounding box center [1470, 19] width 64 height 28
click at [1449, 13] on span "Hi, Faith!" at bounding box center [1466, 18] width 43 height 13
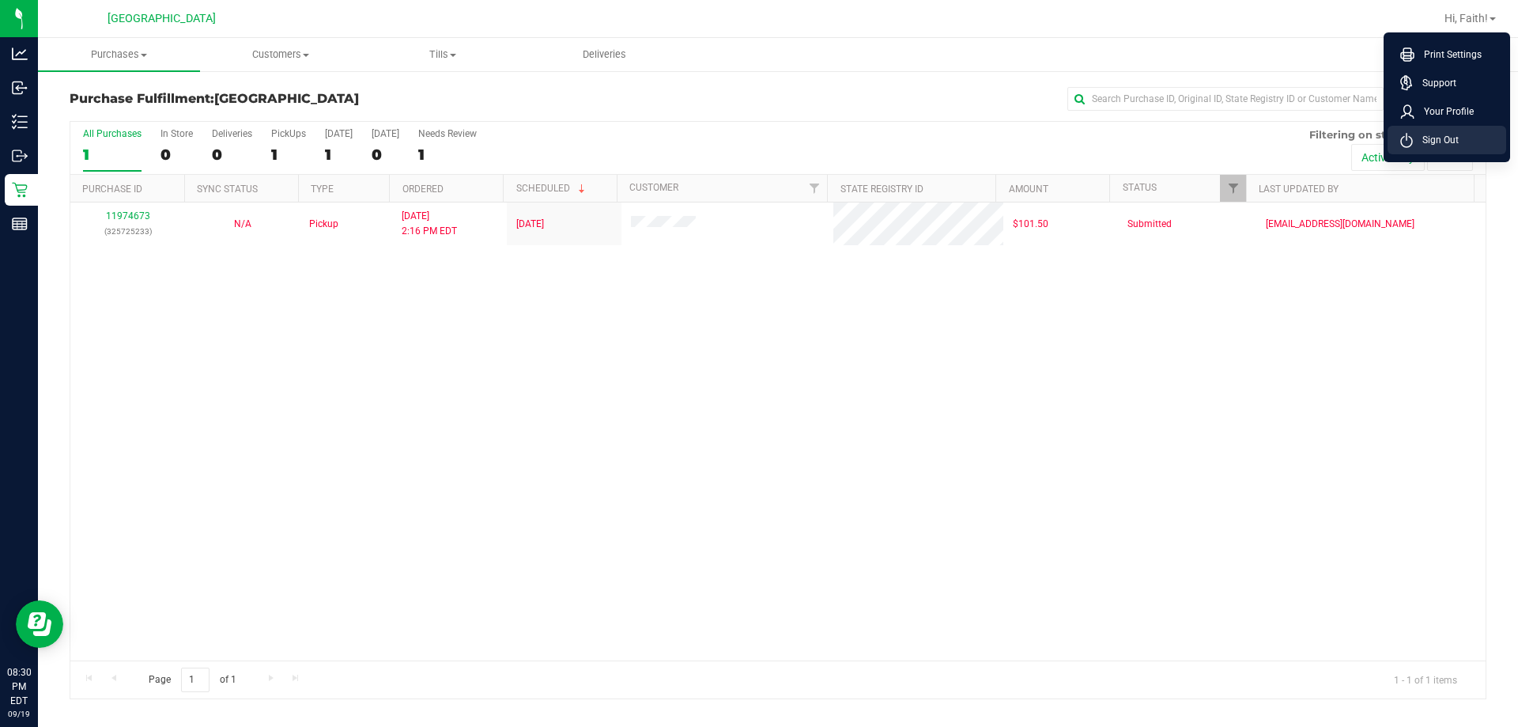
click at [1446, 132] on span "Sign Out" at bounding box center [1436, 140] width 46 height 16
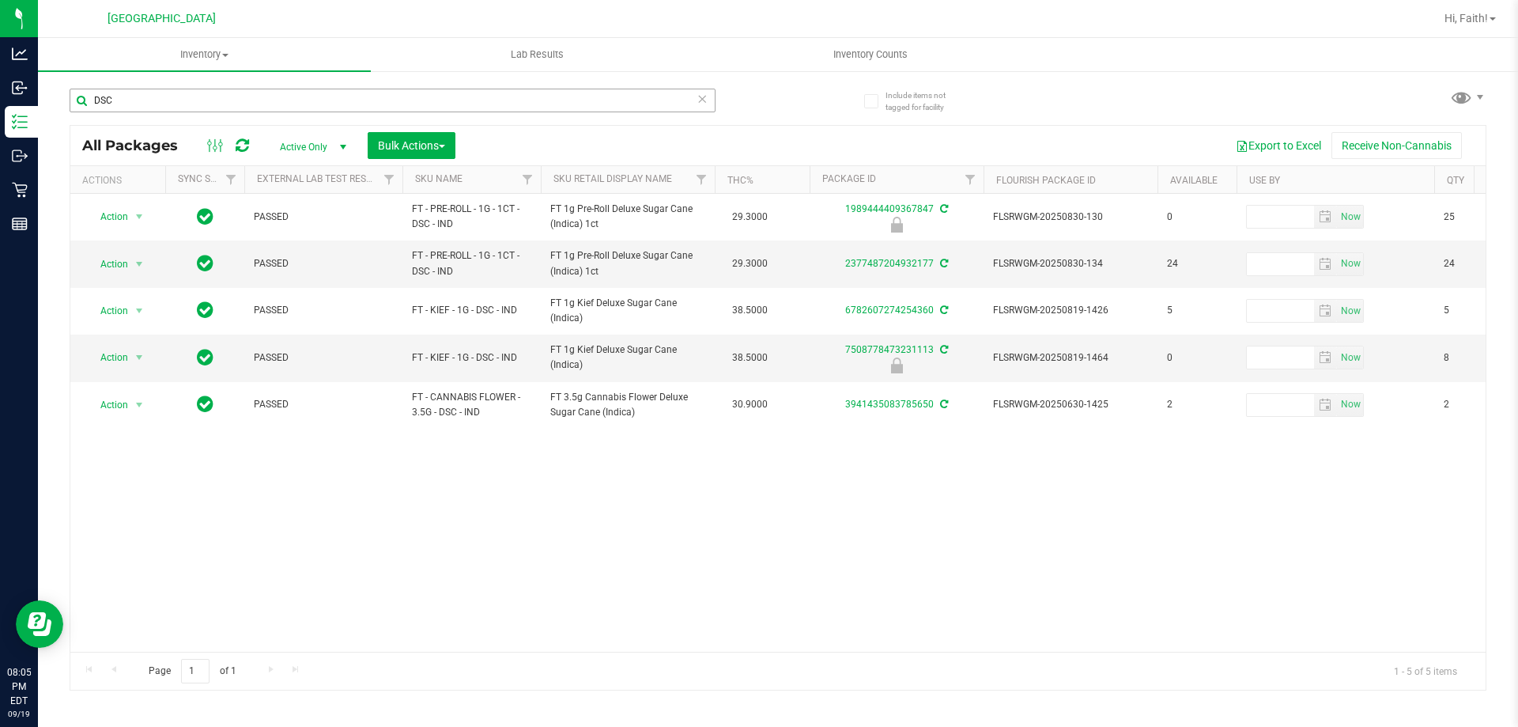
click at [197, 104] on input "DSC" at bounding box center [393, 101] width 646 height 24
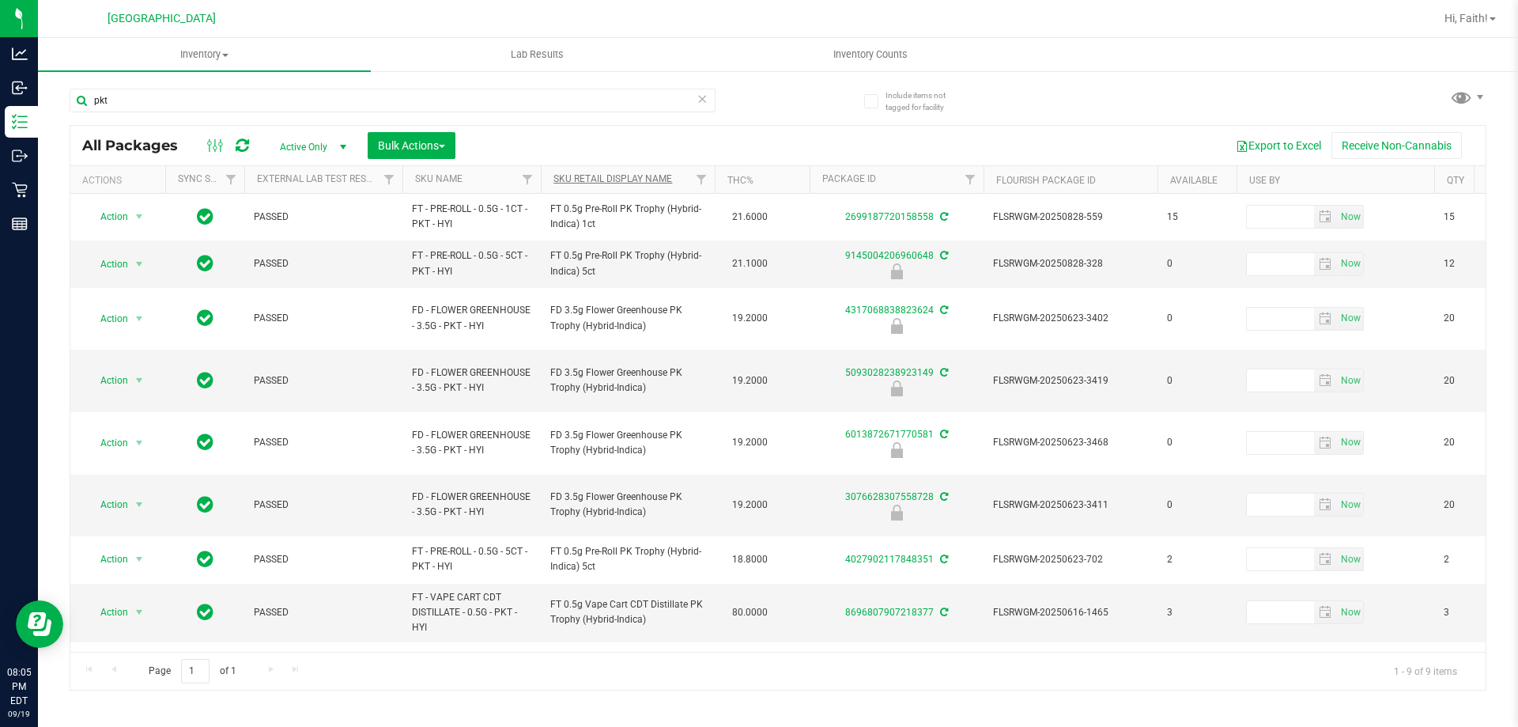
type input "pkt"
click at [583, 182] on link "Sku Retail Display Name" at bounding box center [612, 178] width 119 height 11
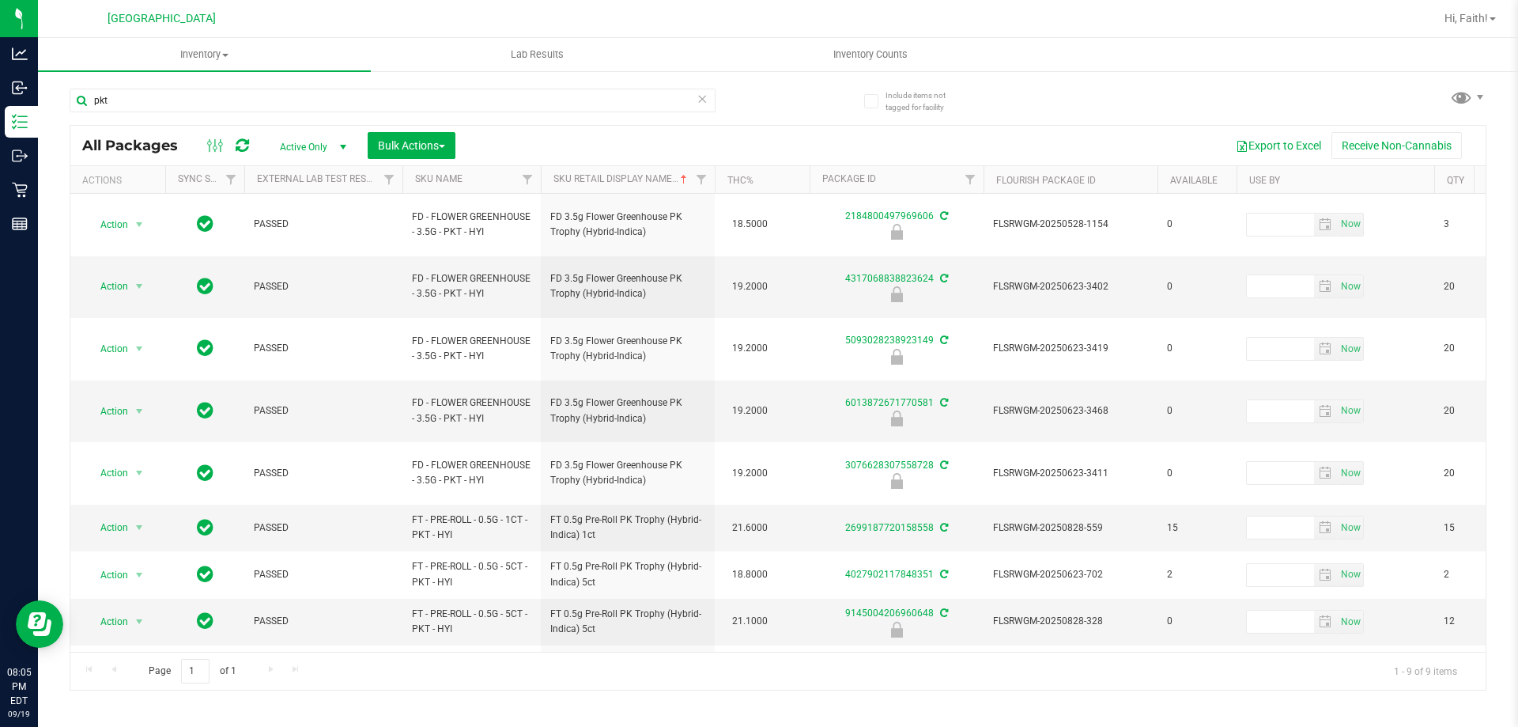
click at [431, 85] on div "pkt" at bounding box center [424, 99] width 708 height 51
click at [430, 97] on input "pkt" at bounding box center [393, 101] width 646 height 24
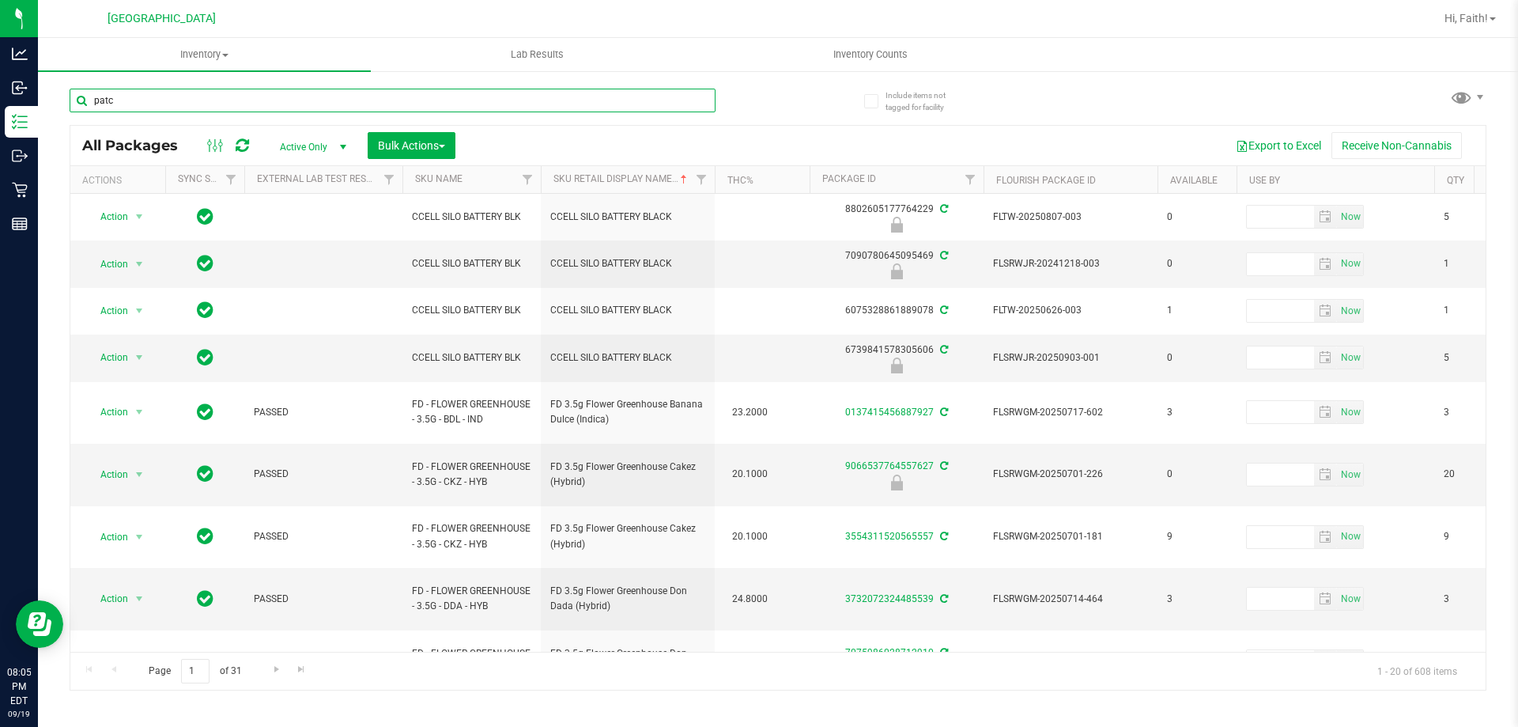
type input "patch"
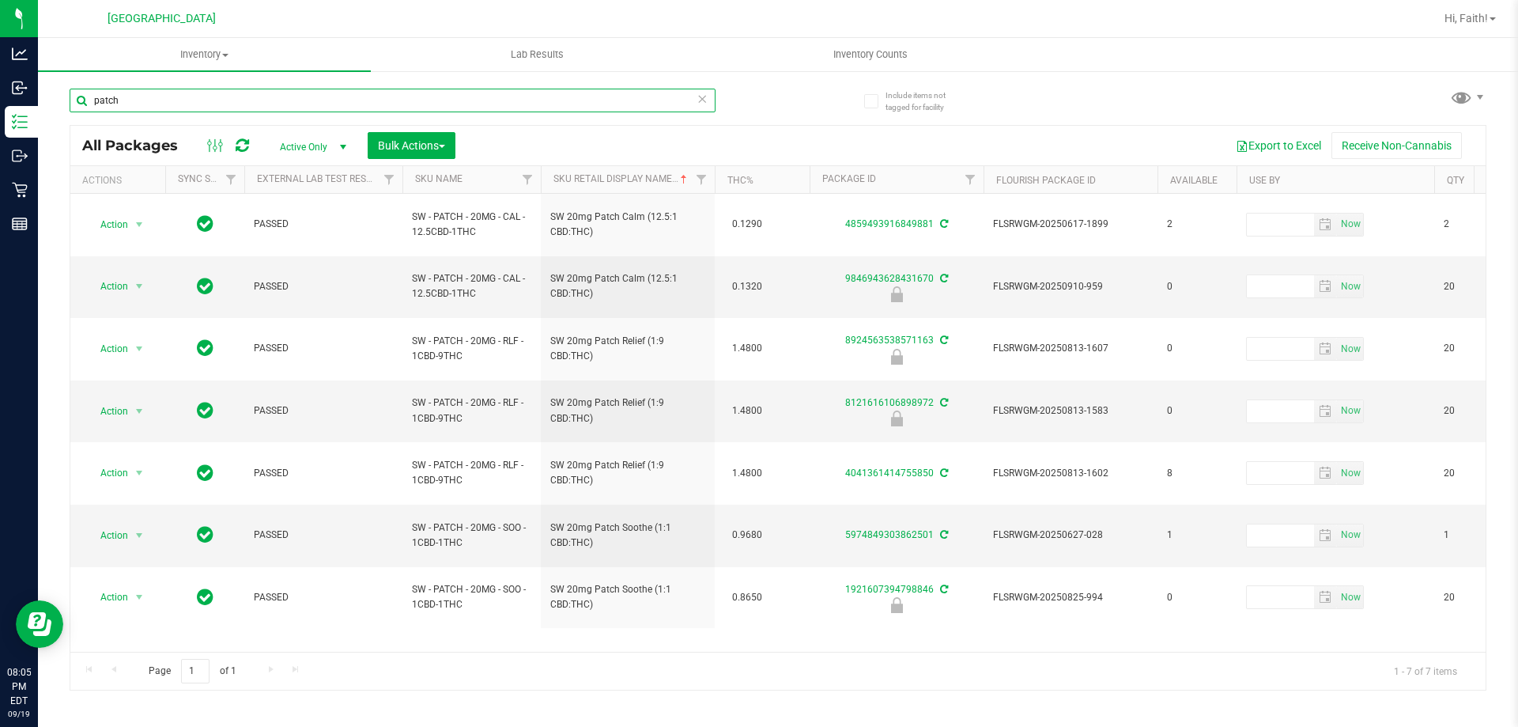
click at [219, 104] on input "patch" at bounding box center [393, 101] width 646 height 24
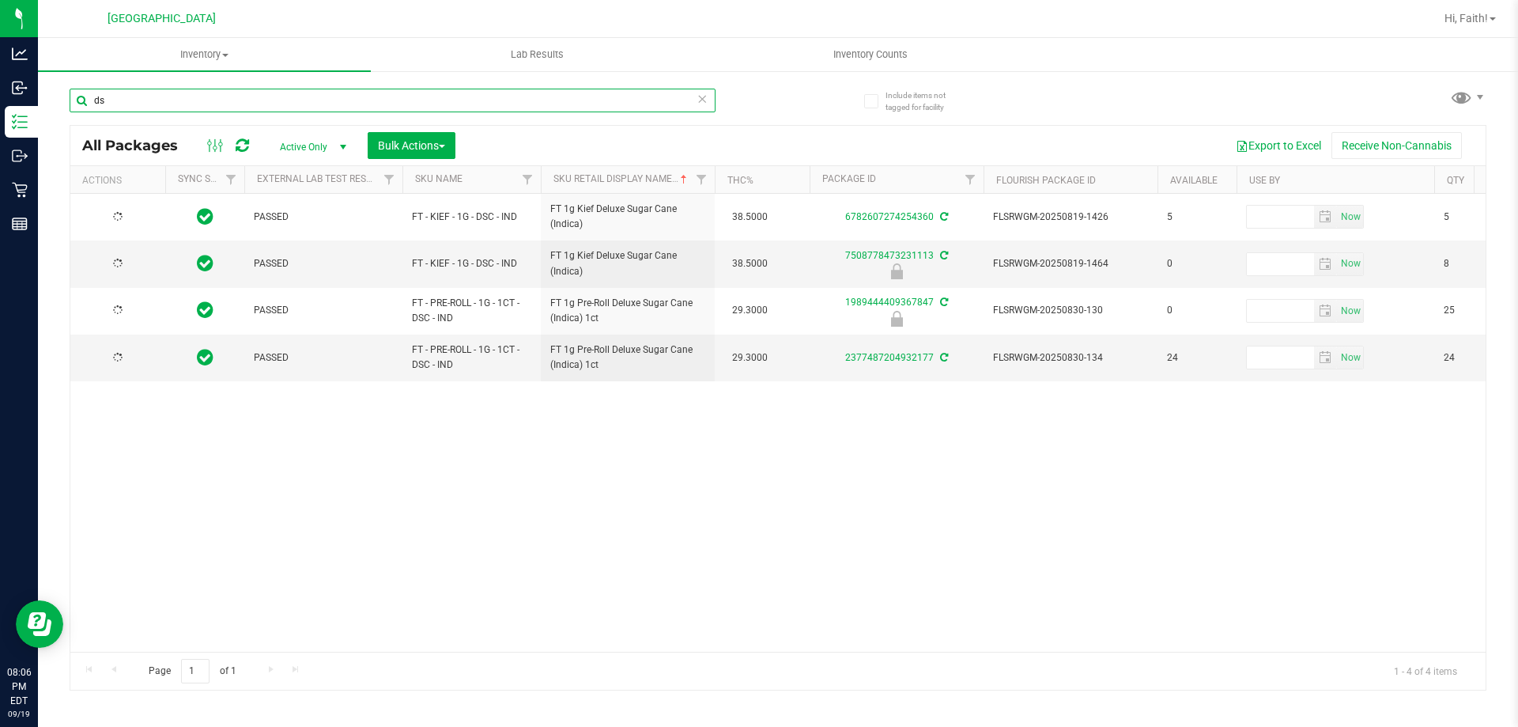
type input "d"
